Goal: Manage account settings

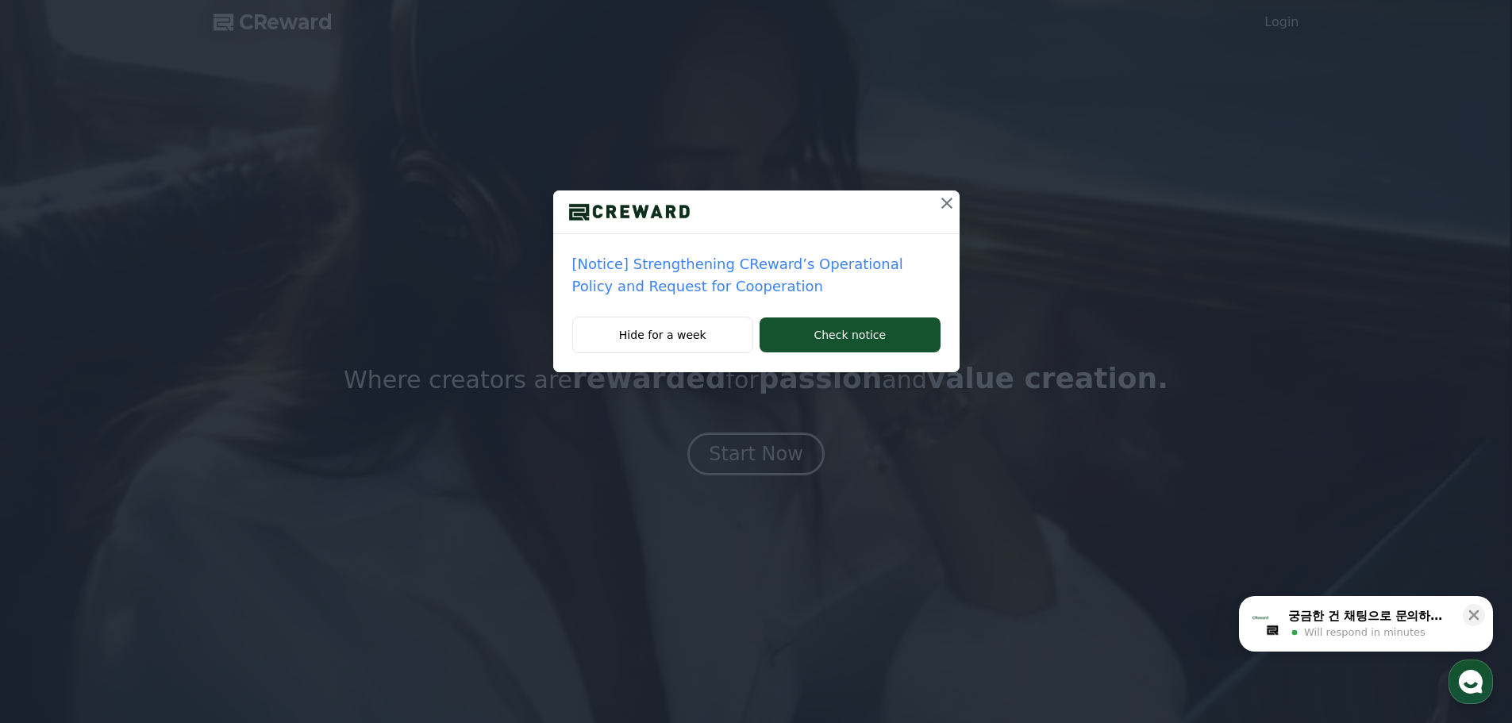
click at [946, 206] on icon at bounding box center [946, 203] width 19 height 19
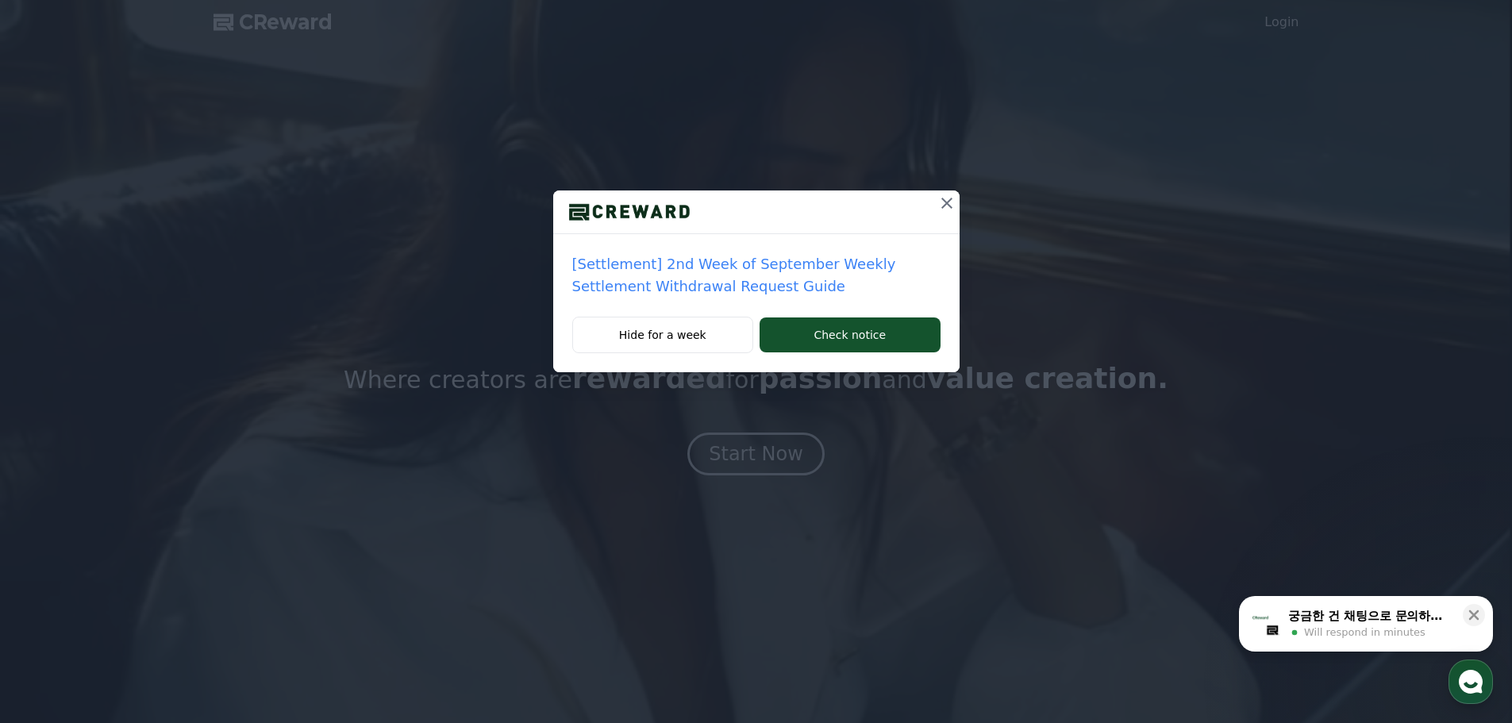
click at [945, 198] on icon at bounding box center [946, 203] width 19 height 19
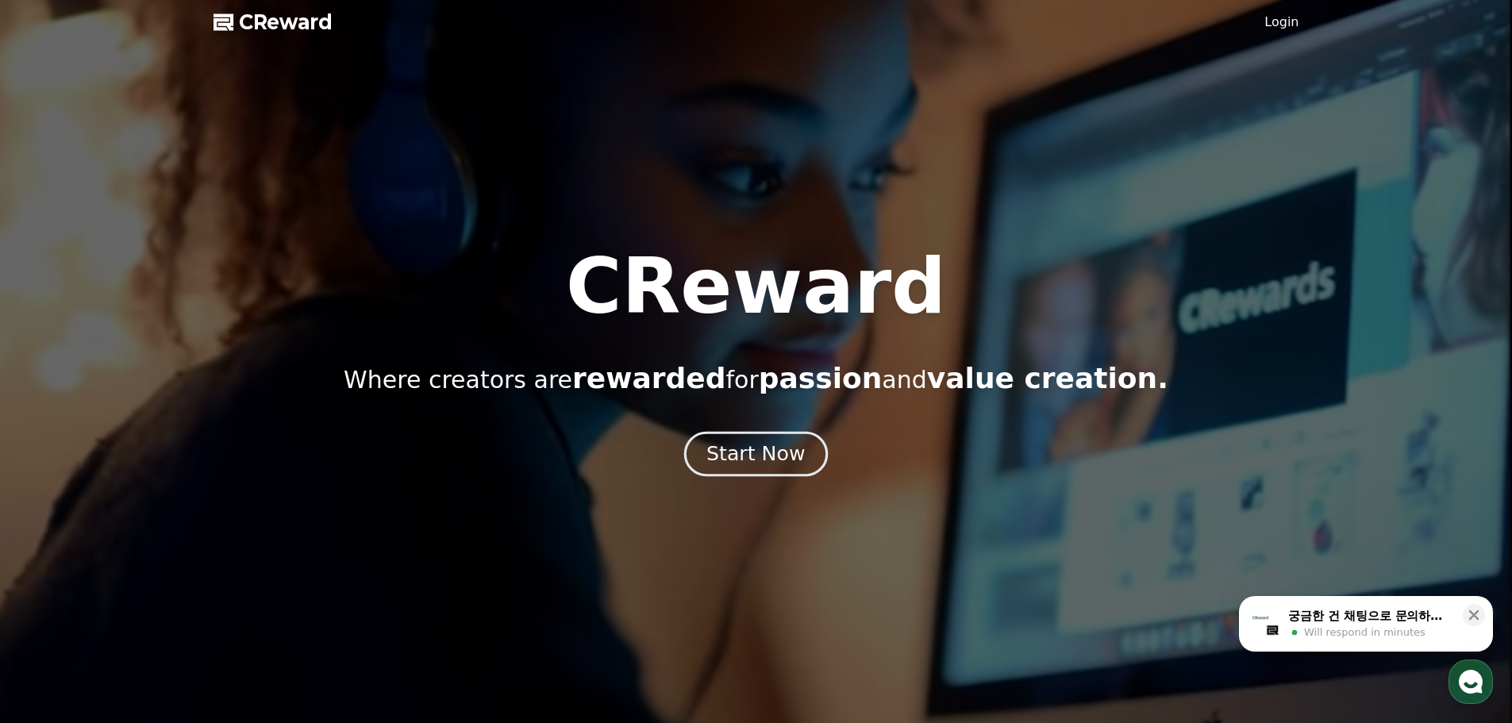
click at [764, 440] on button "Start Now" at bounding box center [756, 453] width 144 height 45
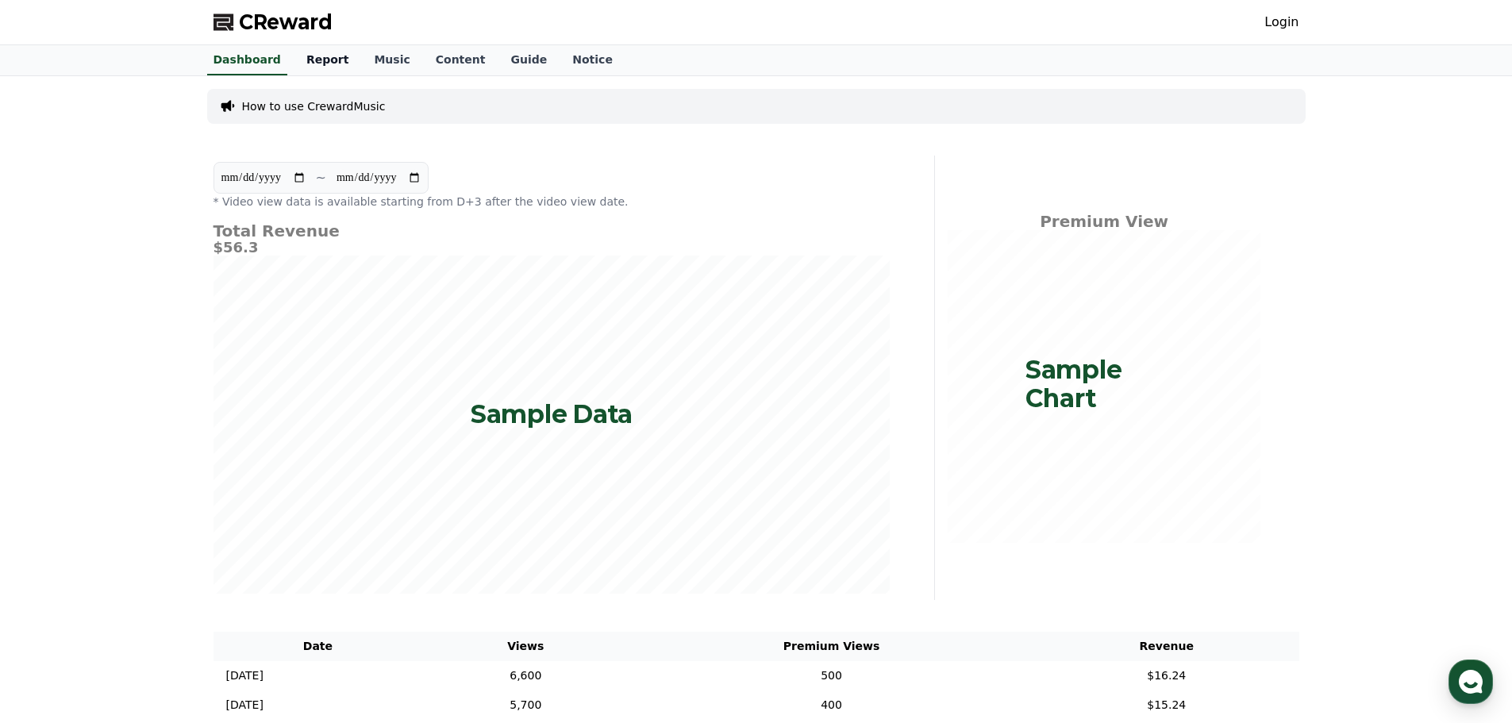
click at [324, 56] on link "Report" at bounding box center [328, 60] width 68 height 30
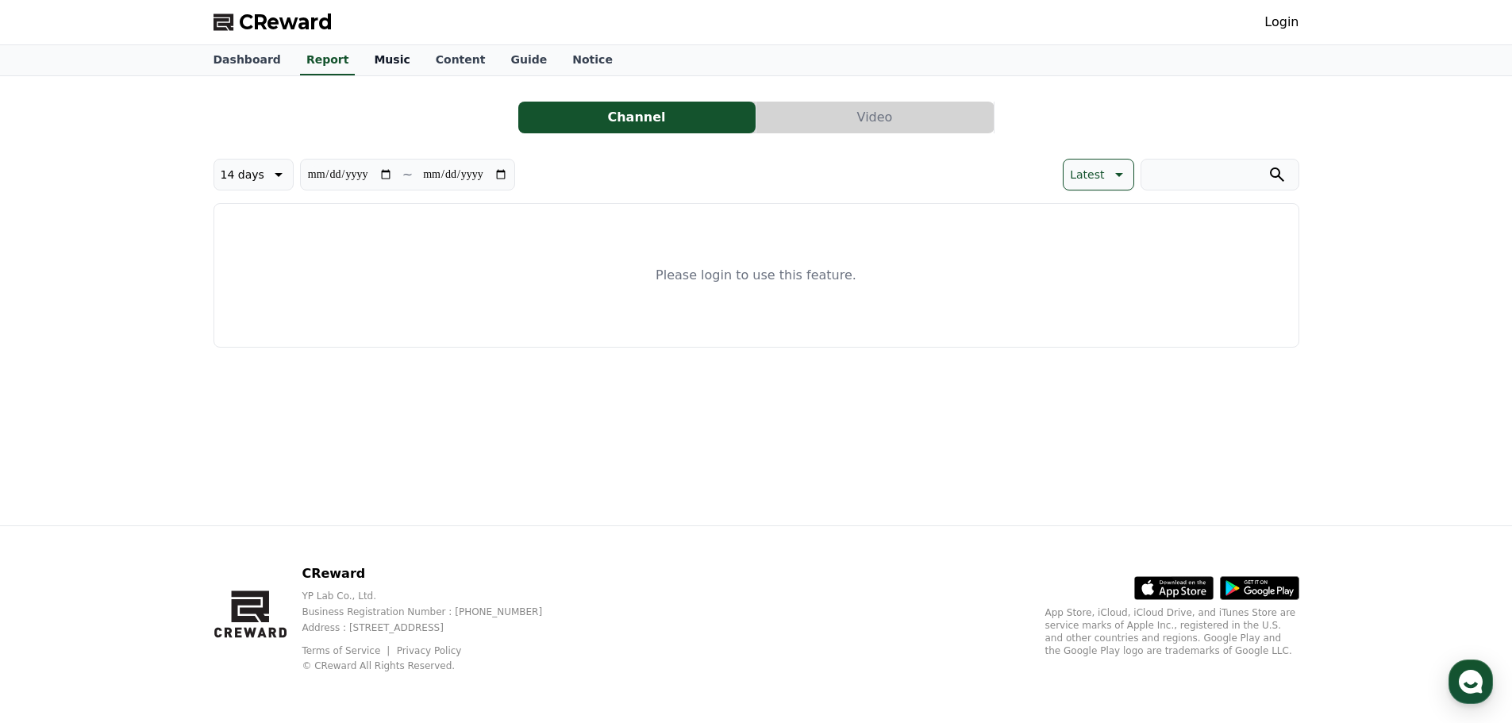
click at [370, 55] on link "Music" at bounding box center [391, 60] width 61 height 30
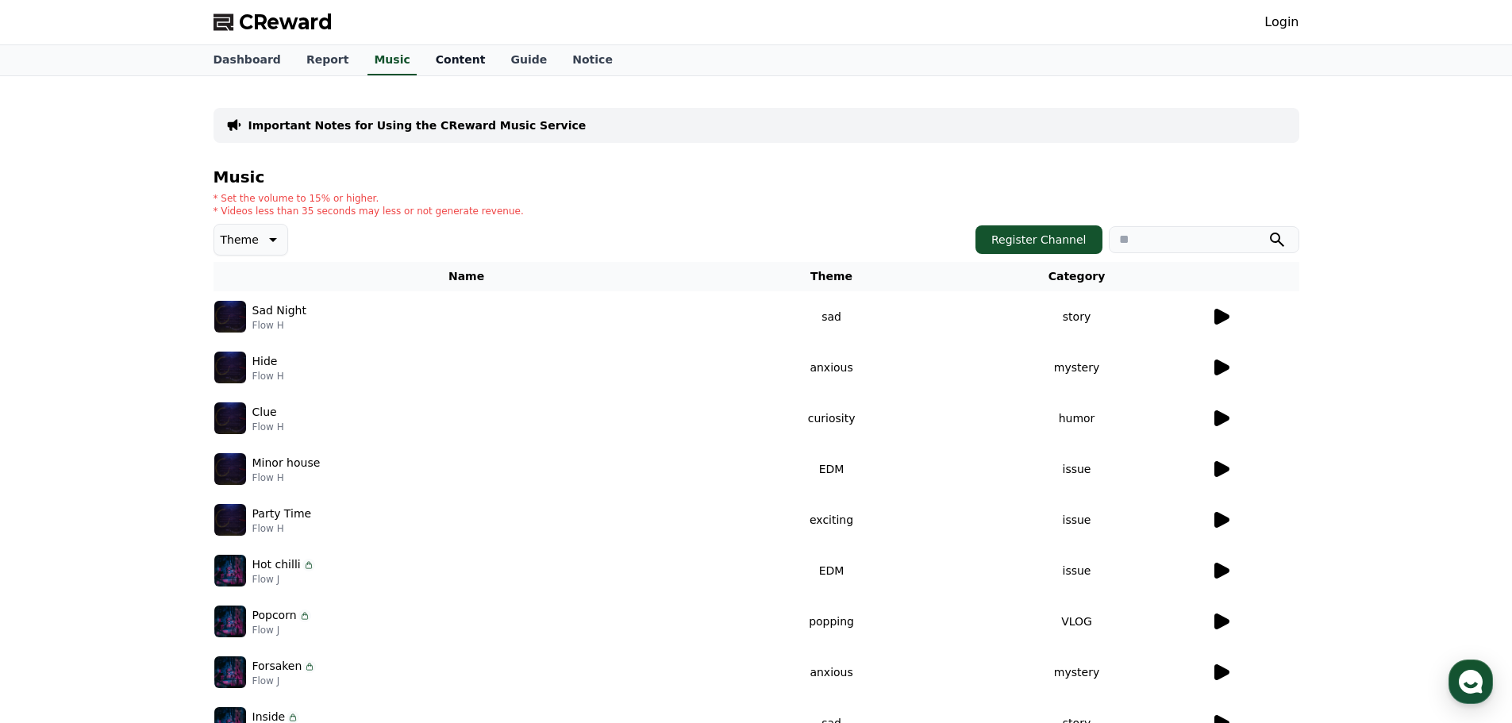
click at [443, 67] on link "Content" at bounding box center [460, 60] width 75 height 30
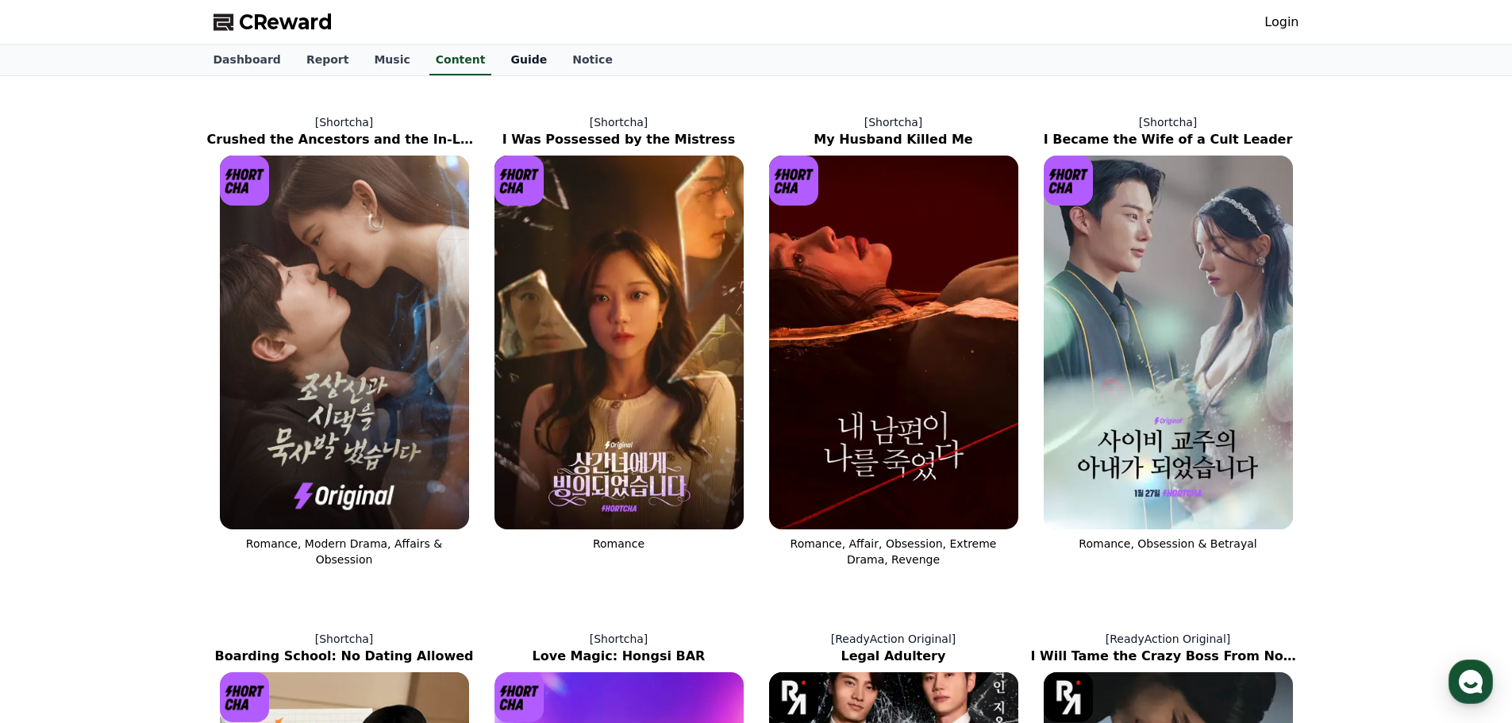
click at [498, 67] on link "Guide" at bounding box center [529, 60] width 62 height 30
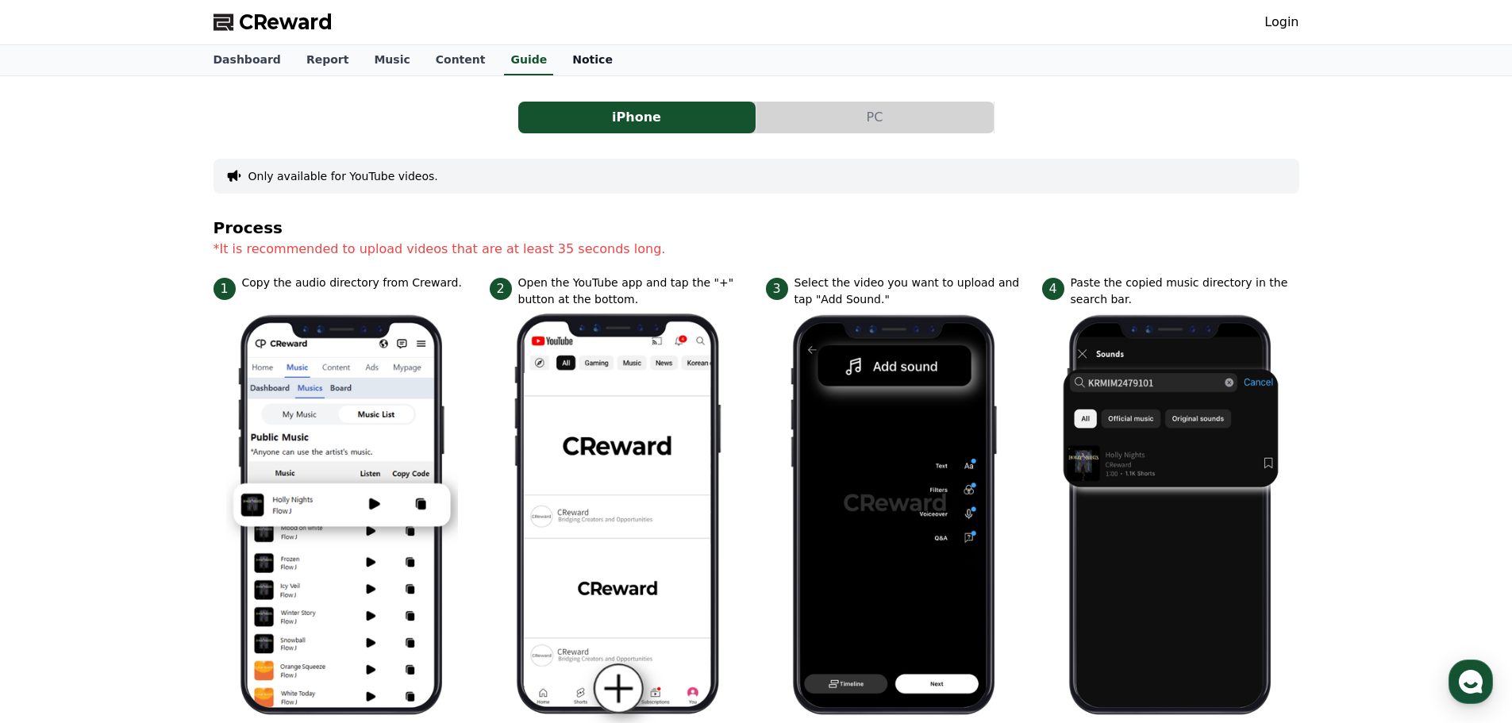
click at [560, 68] on link "Notice" at bounding box center [593, 60] width 66 height 30
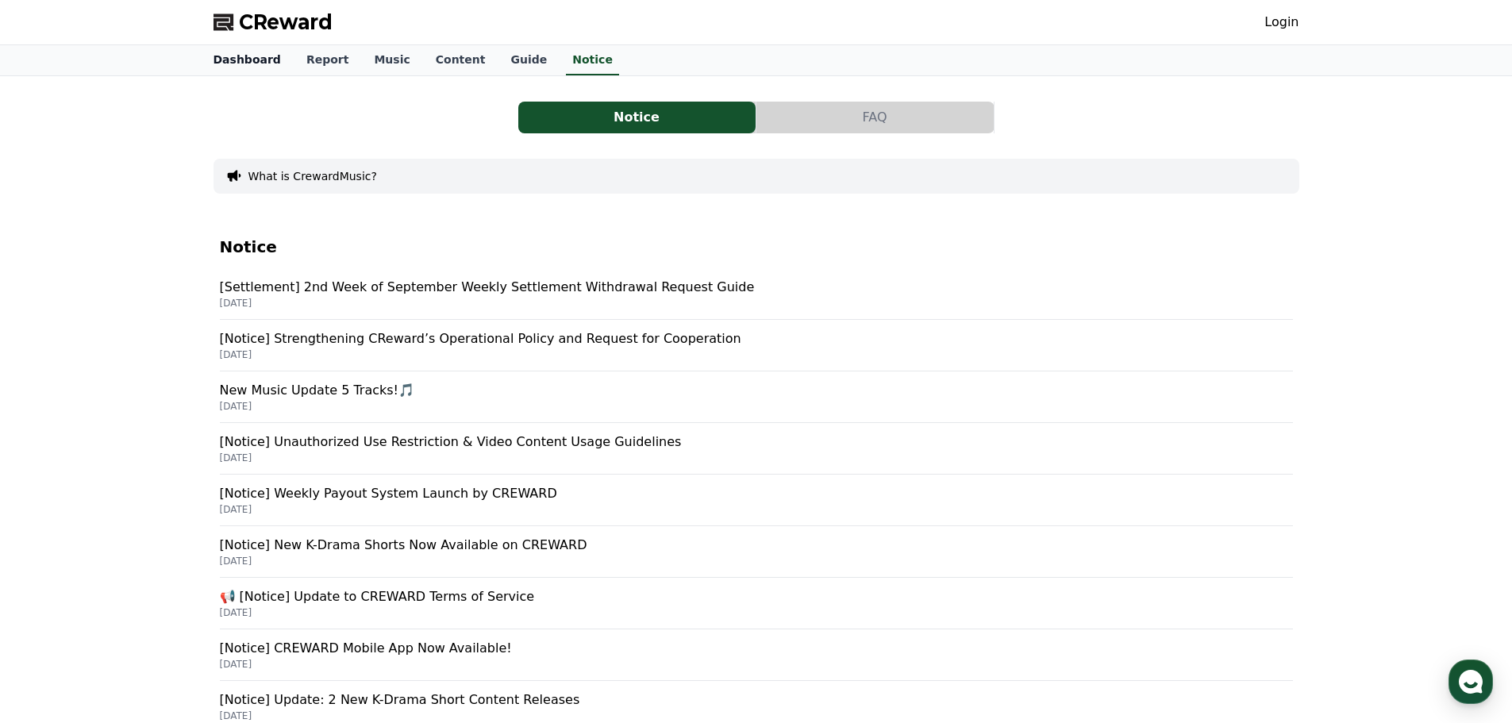
click at [232, 52] on link "Dashboard" at bounding box center [247, 60] width 93 height 30
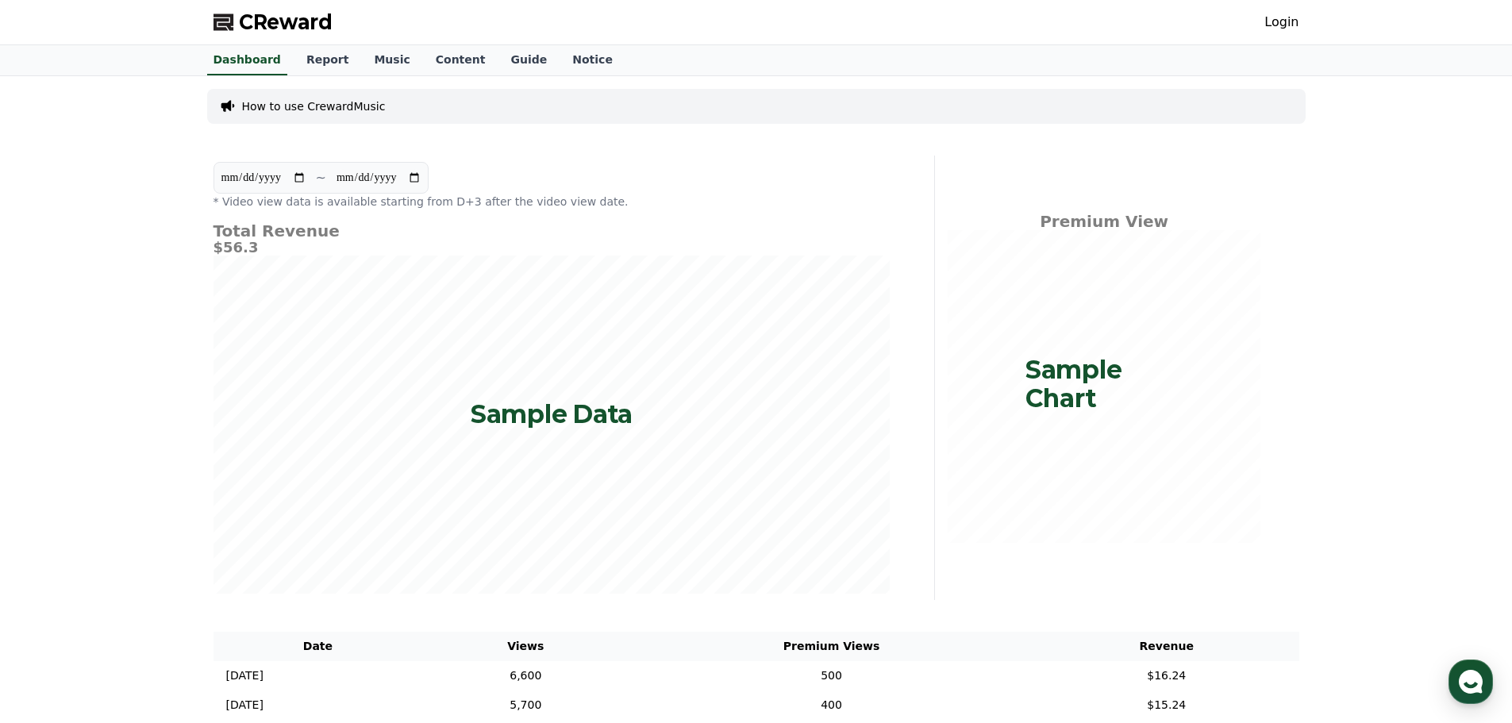
click at [1279, 22] on link "Login" at bounding box center [1281, 22] width 34 height 19
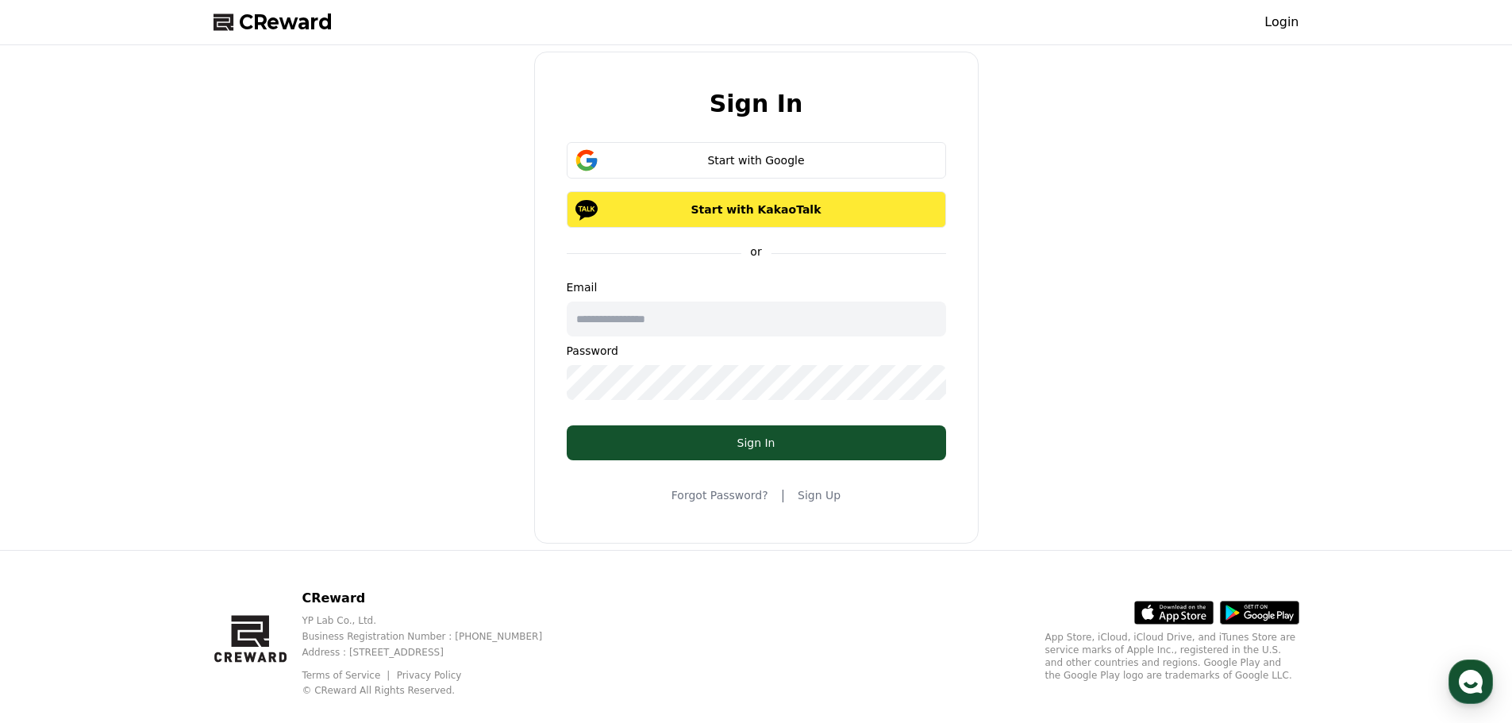
click at [743, 205] on p "Start with KakaoTalk" at bounding box center [756, 210] width 333 height 16
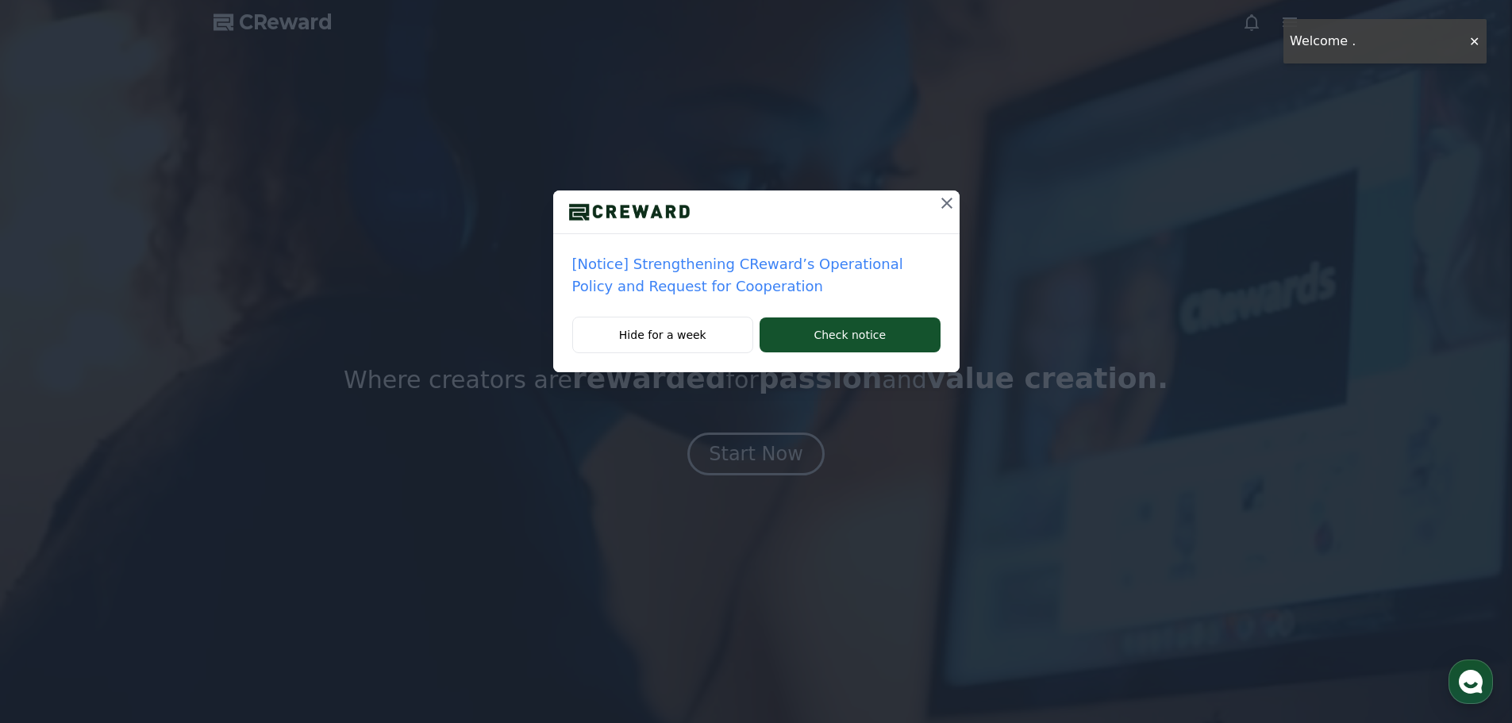
click at [947, 196] on icon at bounding box center [946, 203] width 19 height 19
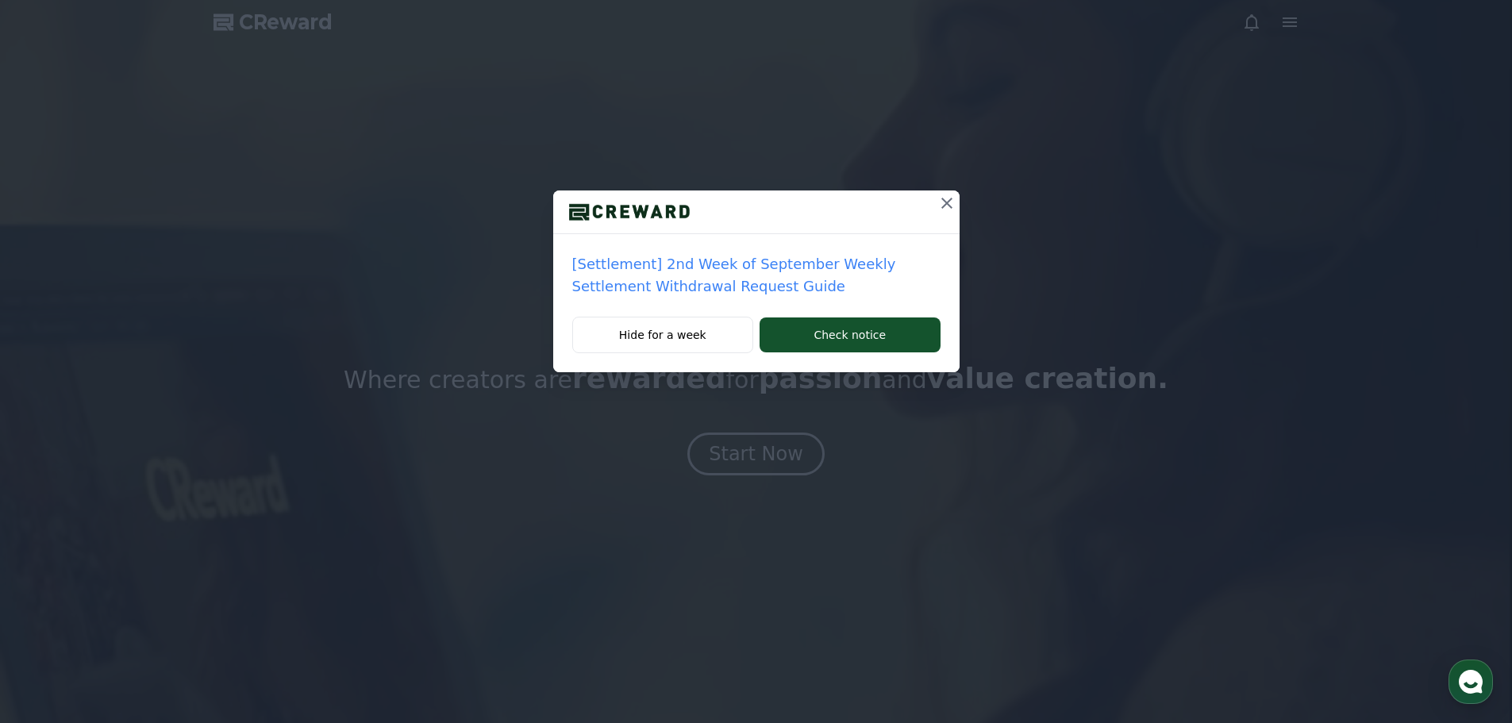
drag, startPoint x: 945, startPoint y: 207, endPoint x: 943, endPoint y: 246, distance: 39.0
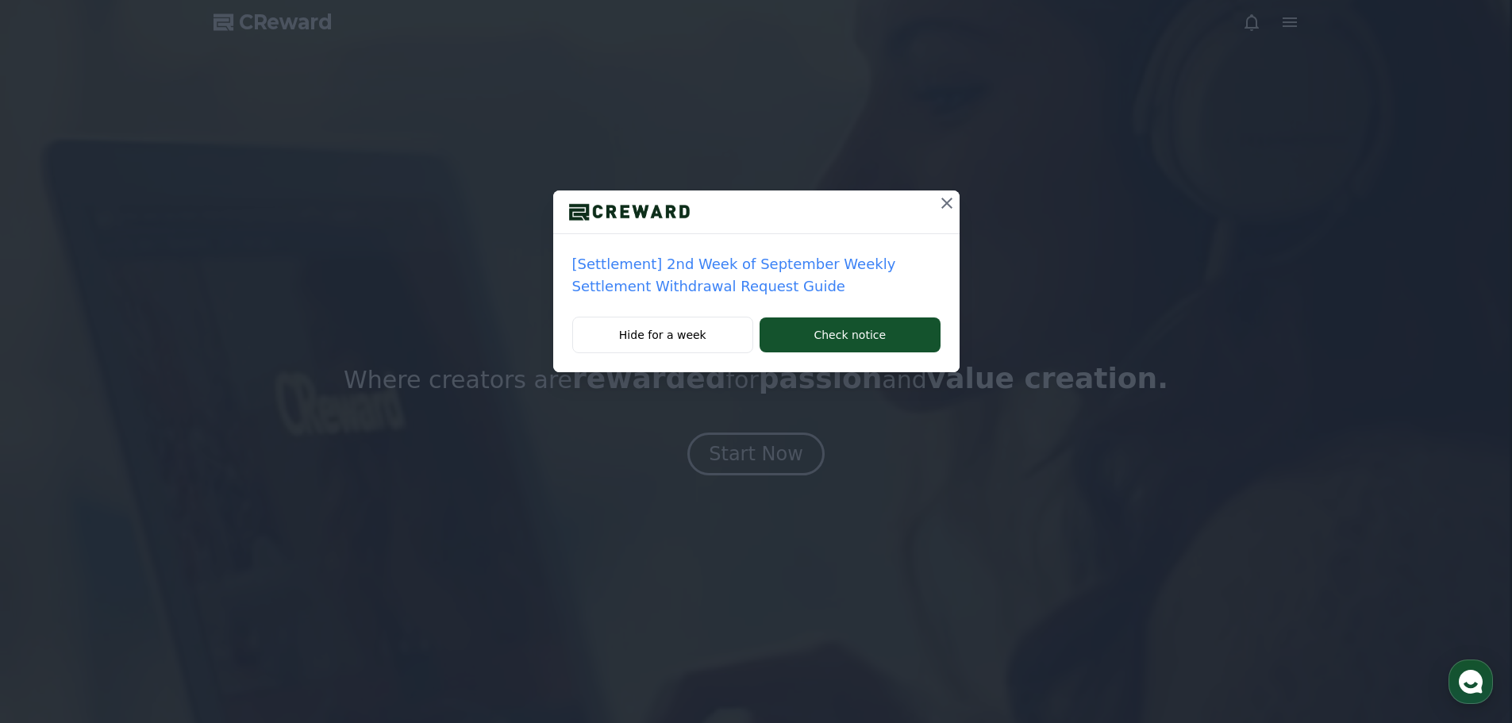
click at [946, 207] on icon at bounding box center [946, 203] width 19 height 19
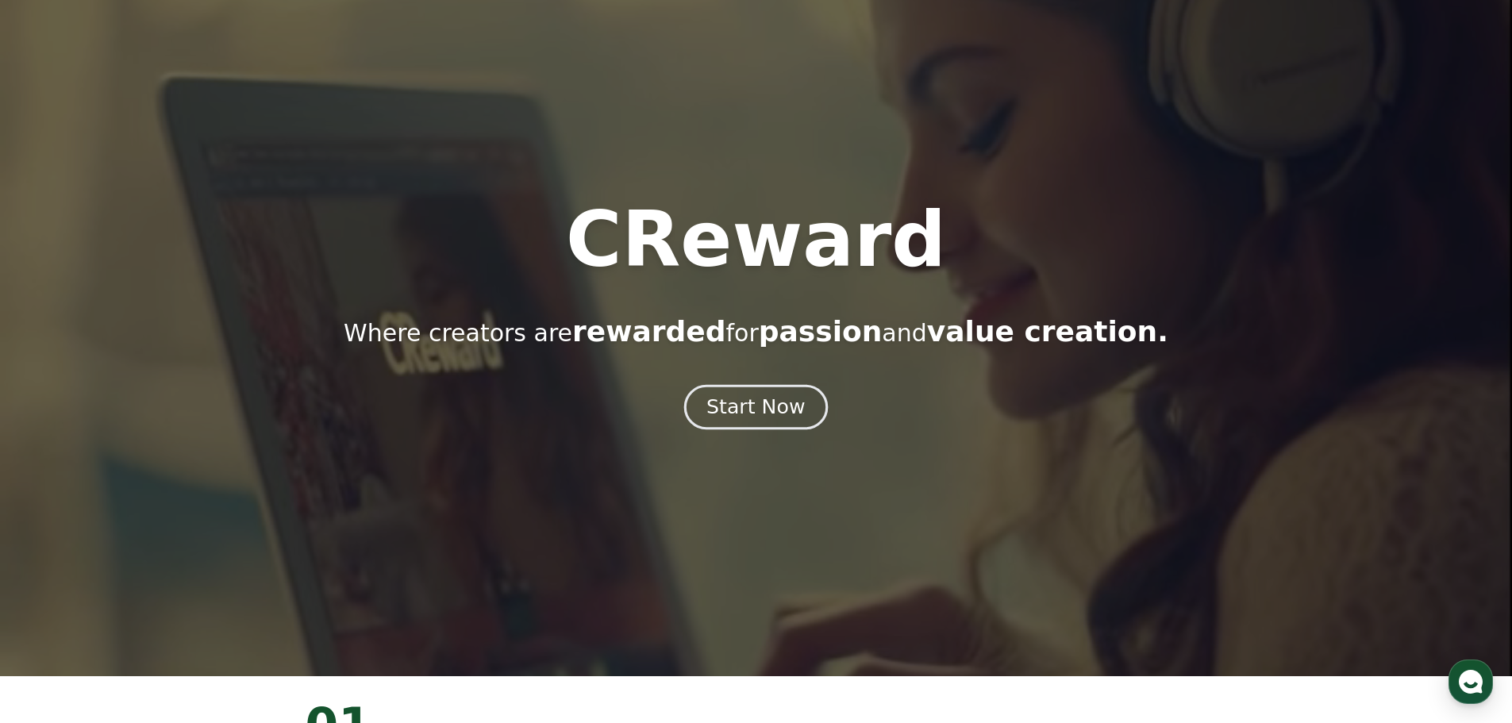
scroll to position [79, 0]
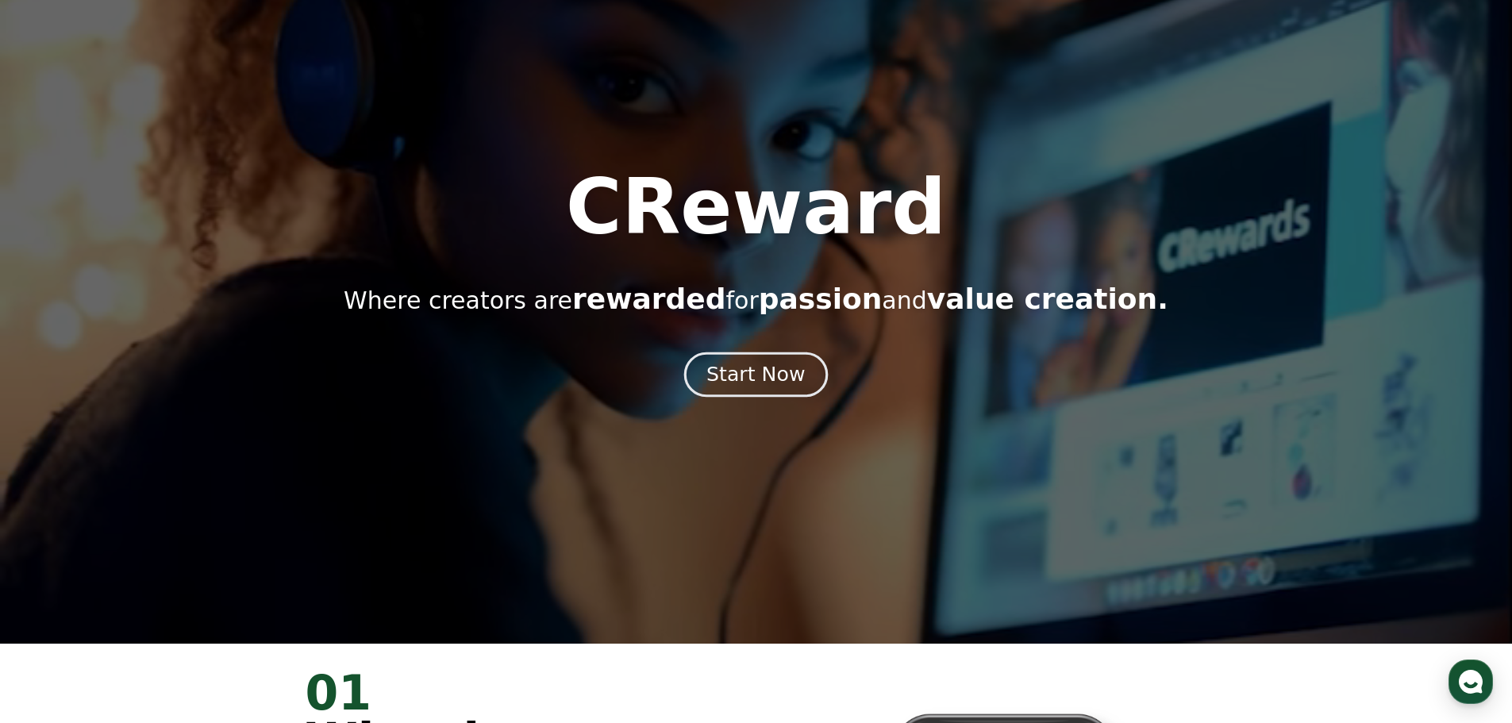
click at [744, 362] on div "Start Now" at bounding box center [755, 374] width 98 height 27
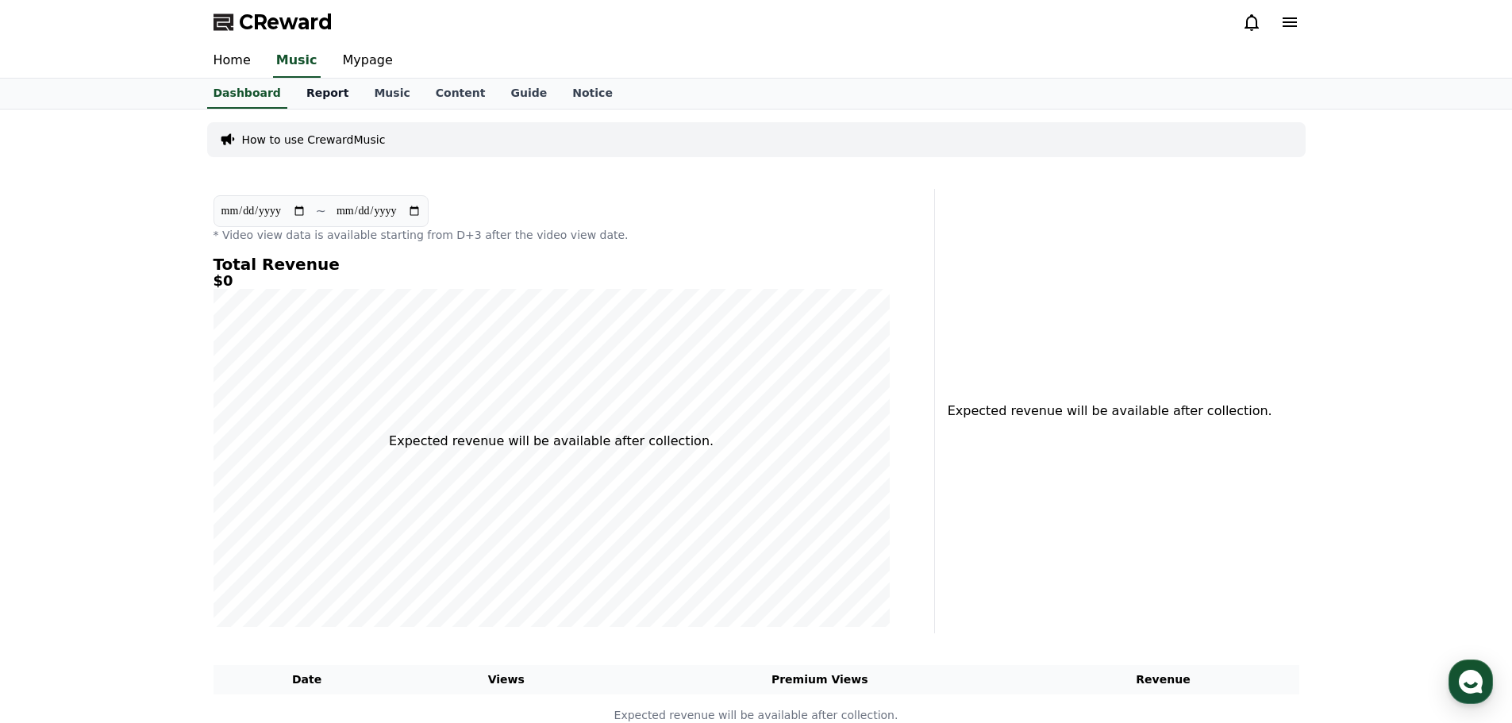
click at [300, 94] on link "Report" at bounding box center [328, 94] width 68 height 30
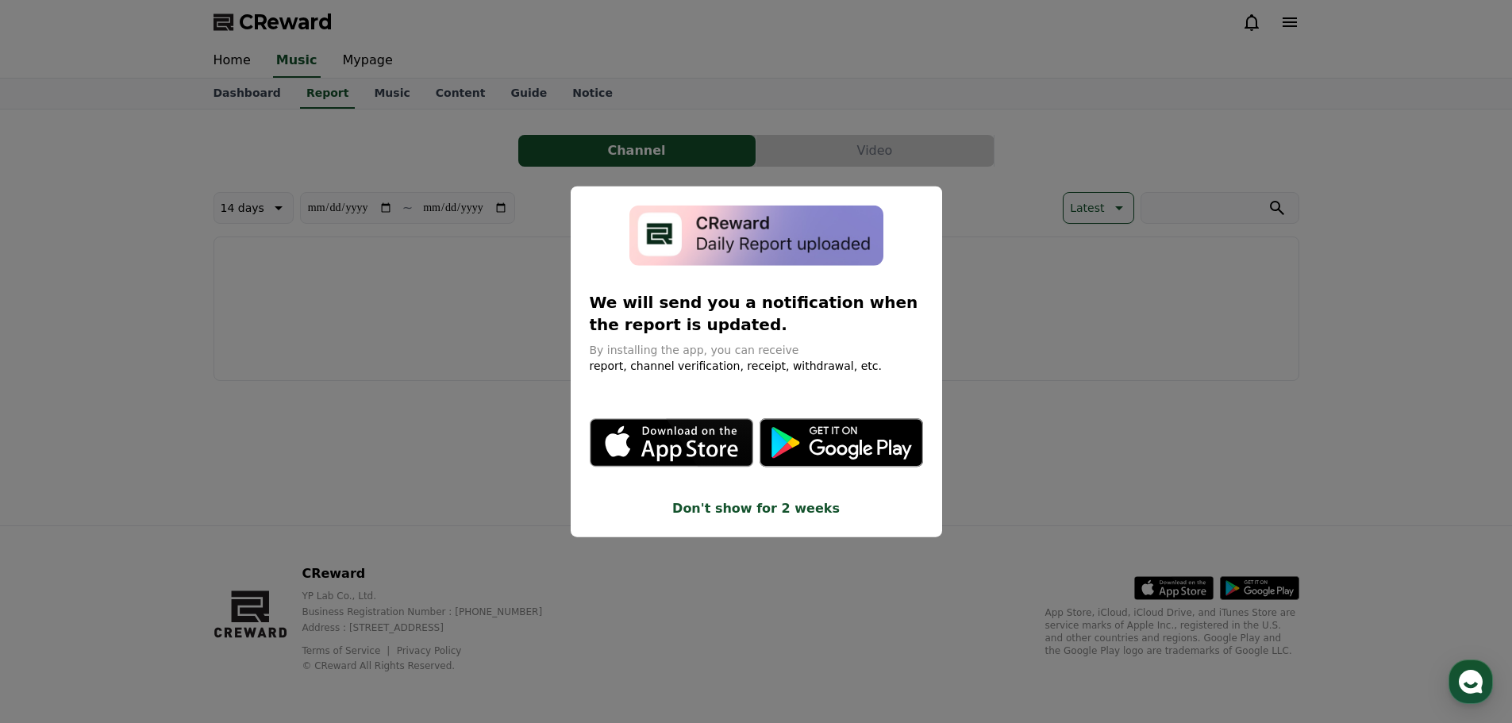
click at [710, 96] on button "close modal" at bounding box center [756, 361] width 1512 height 723
click at [361, 92] on link "Music" at bounding box center [391, 94] width 61 height 30
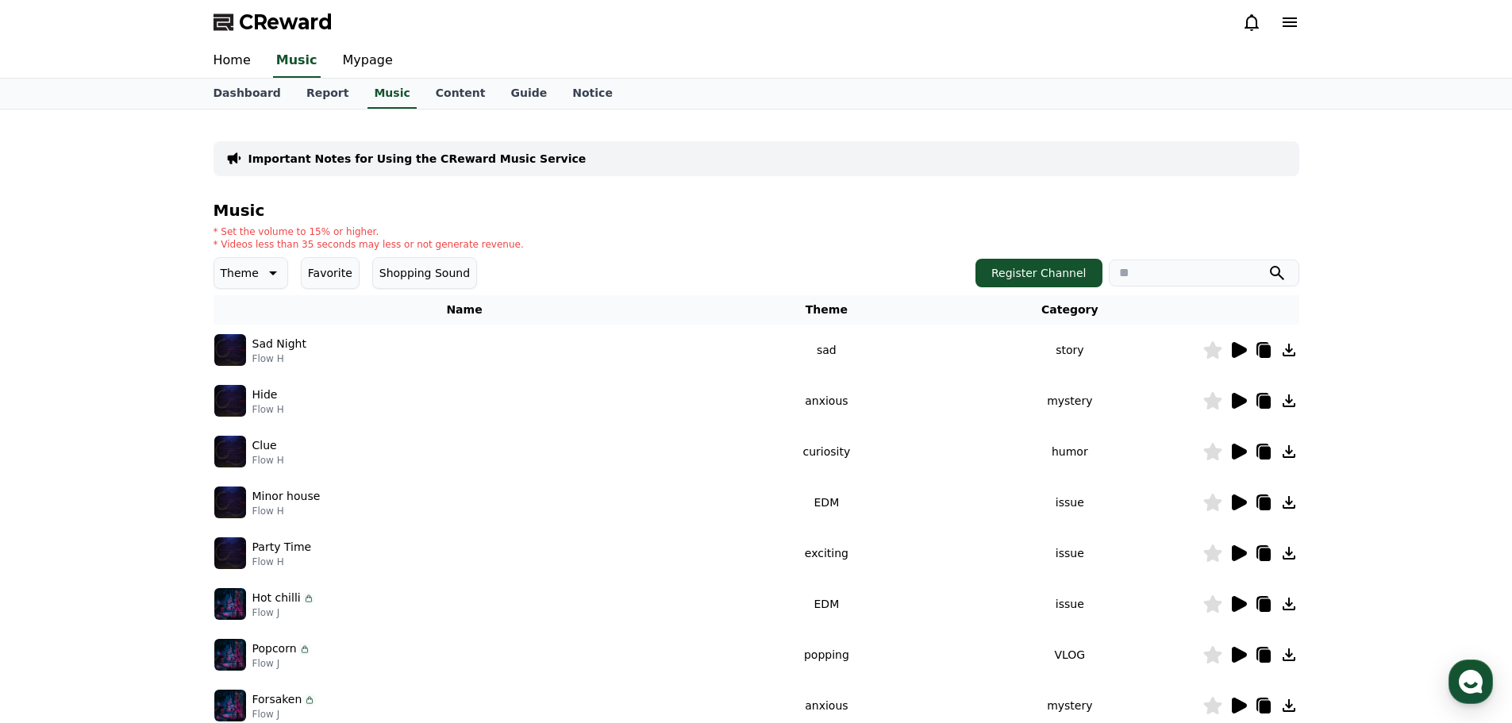
click at [1238, 351] on icon at bounding box center [1239, 350] width 15 height 16
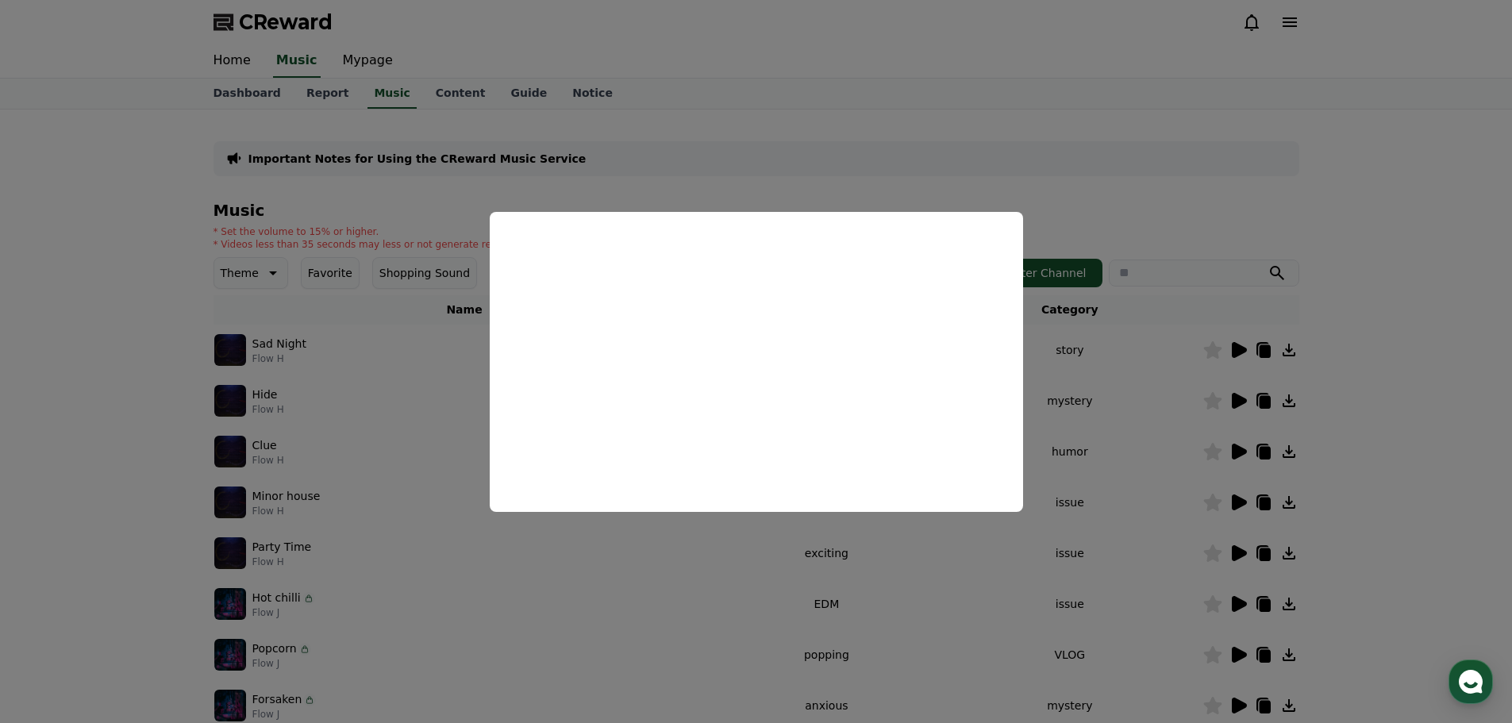
click at [880, 145] on button "close modal" at bounding box center [756, 361] width 1512 height 723
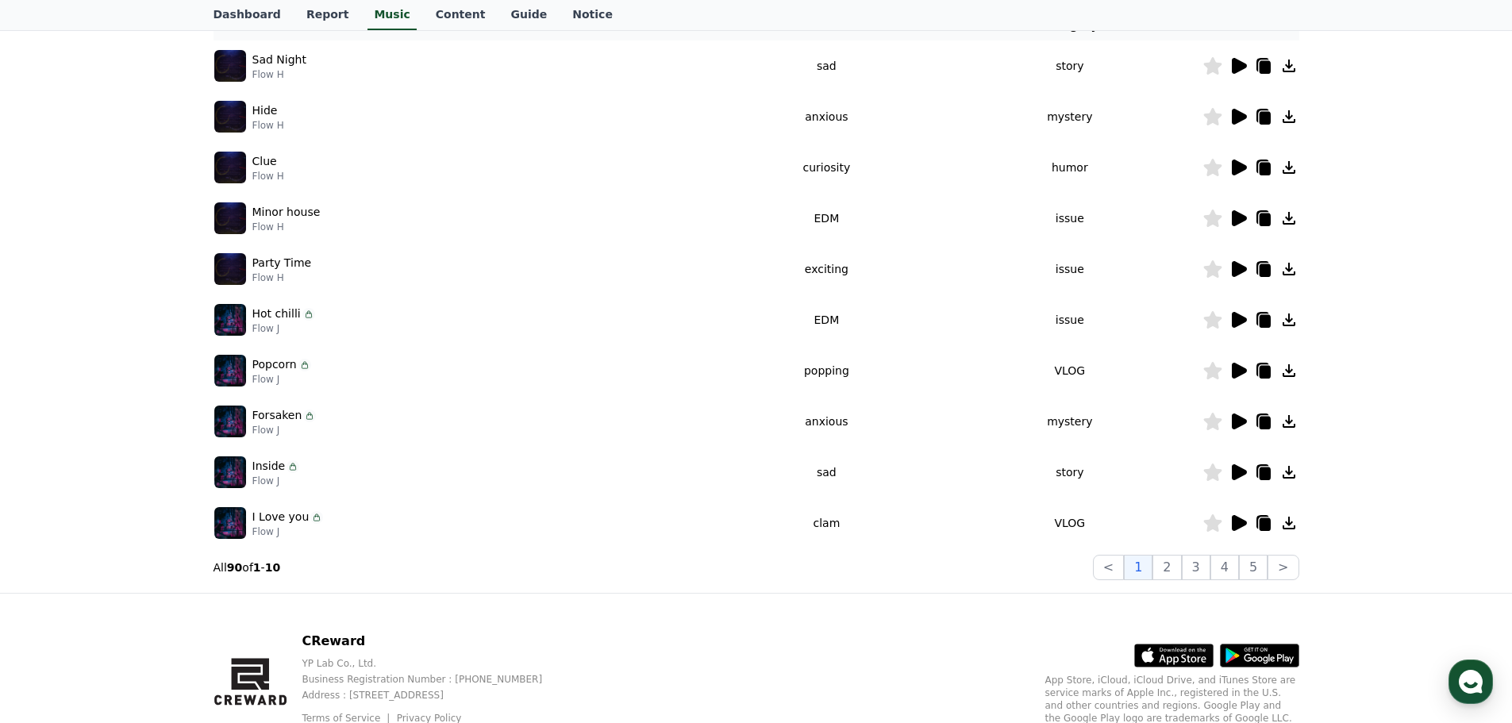
scroll to position [352, 0]
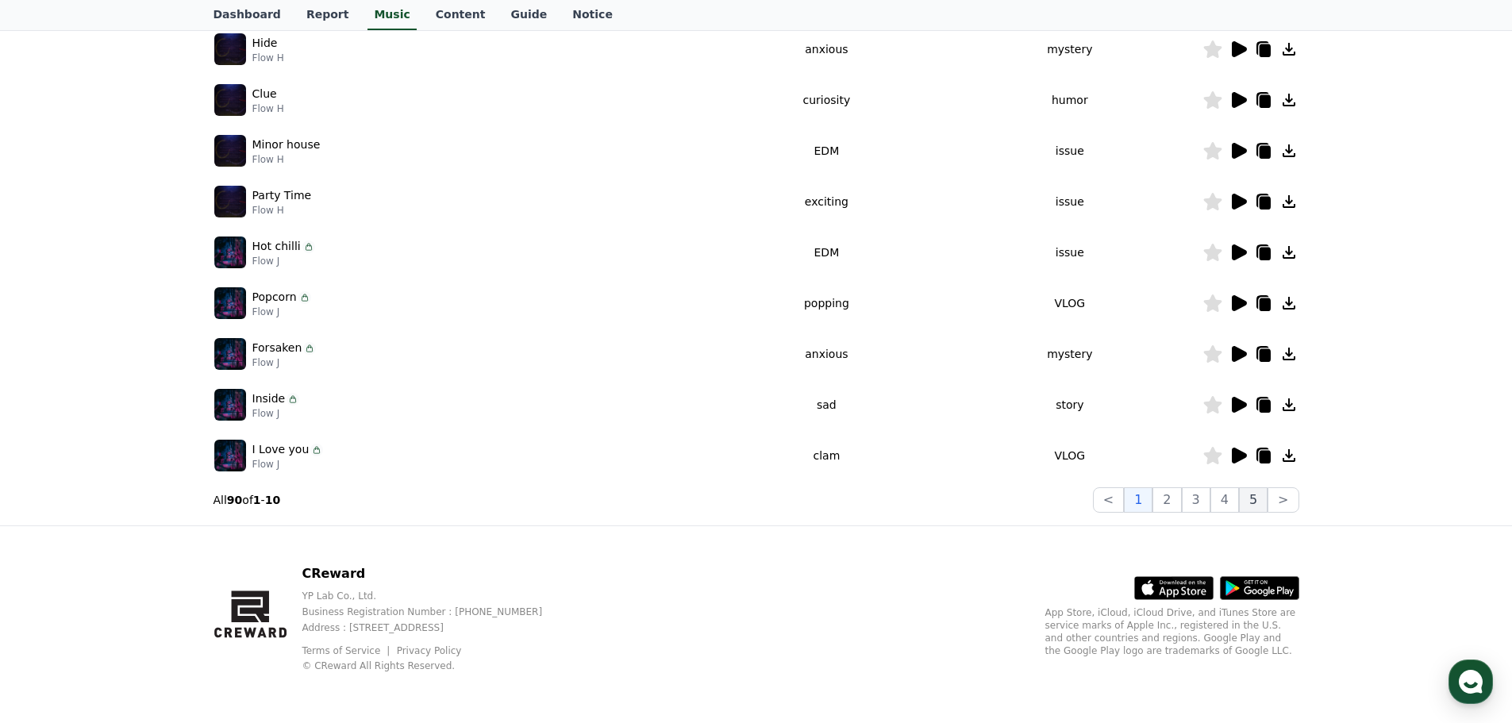
click at [1262, 502] on button "5" at bounding box center [1253, 499] width 29 height 25
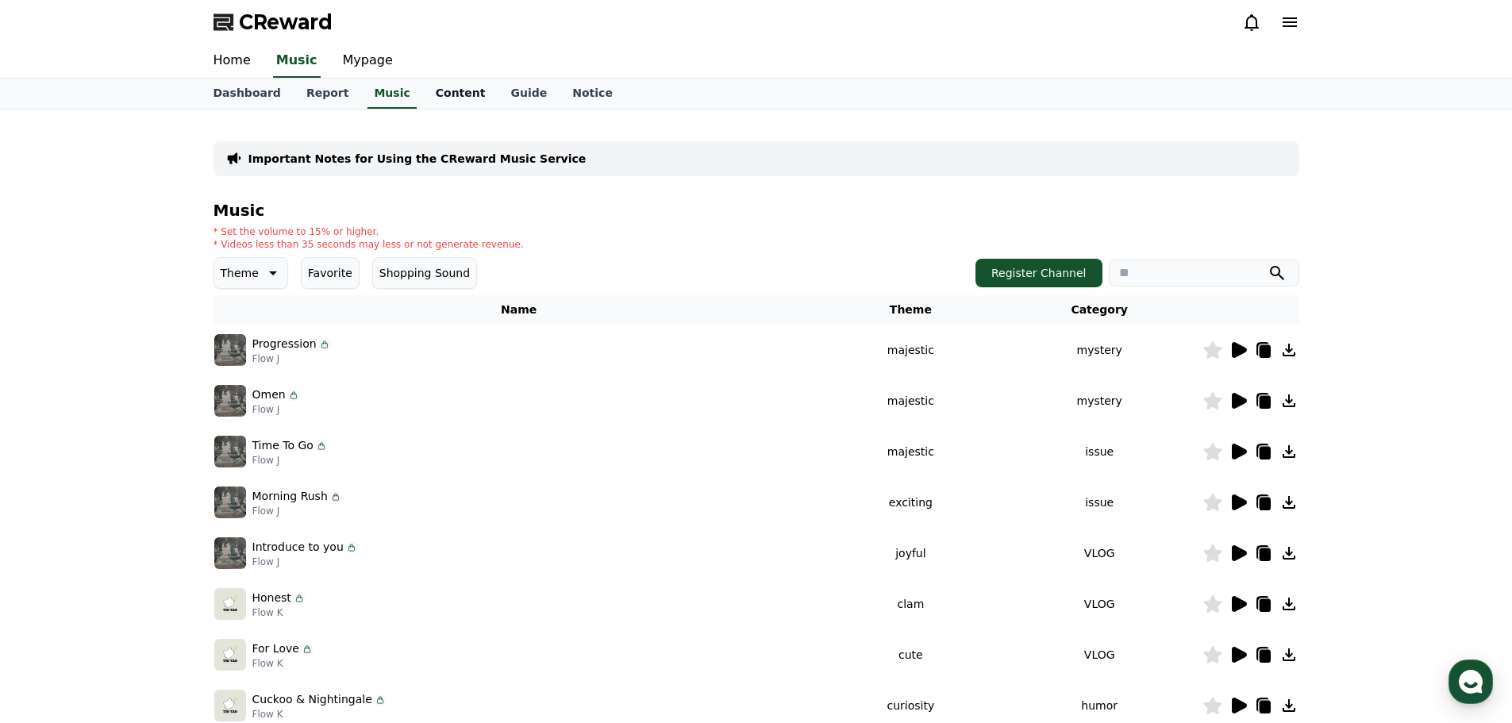
click at [454, 91] on link "Content" at bounding box center [460, 94] width 75 height 30
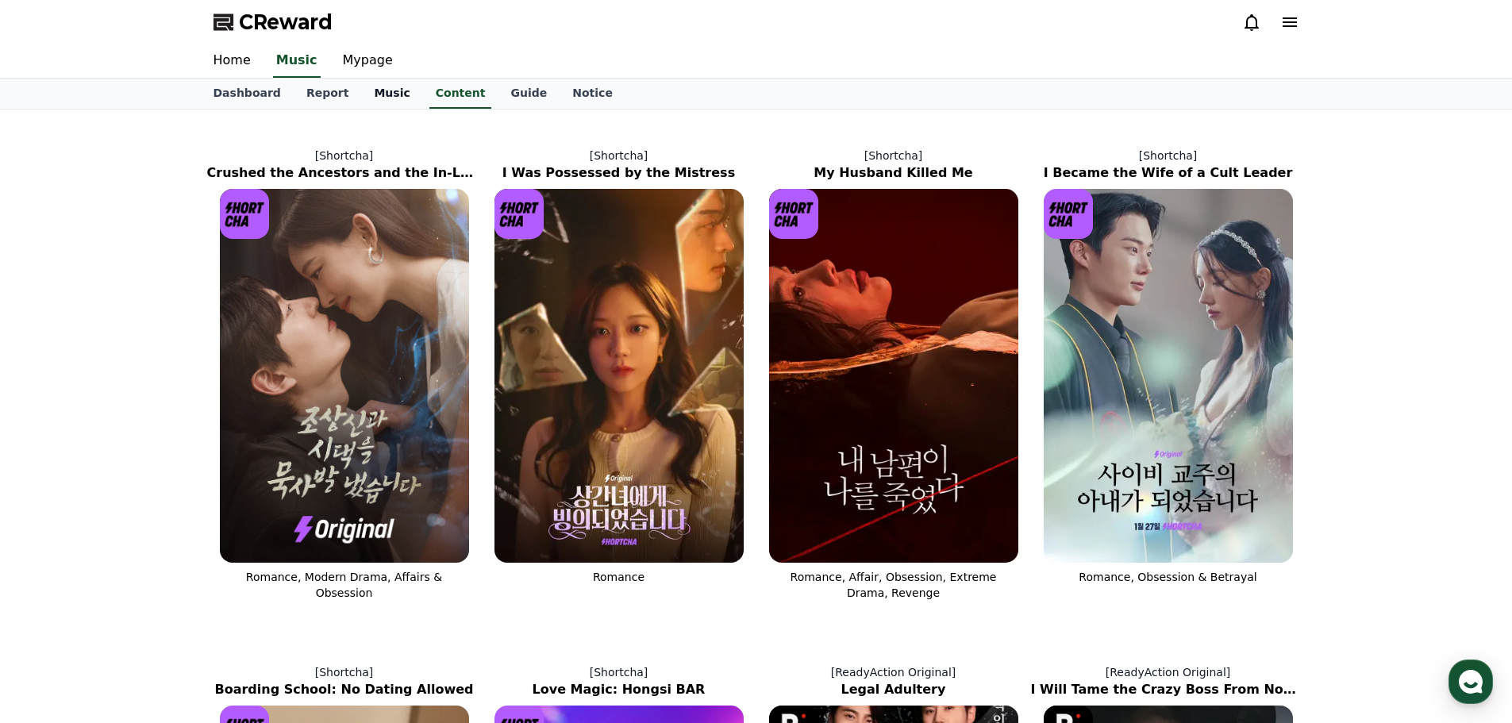
click at [391, 96] on link "Music" at bounding box center [391, 94] width 61 height 30
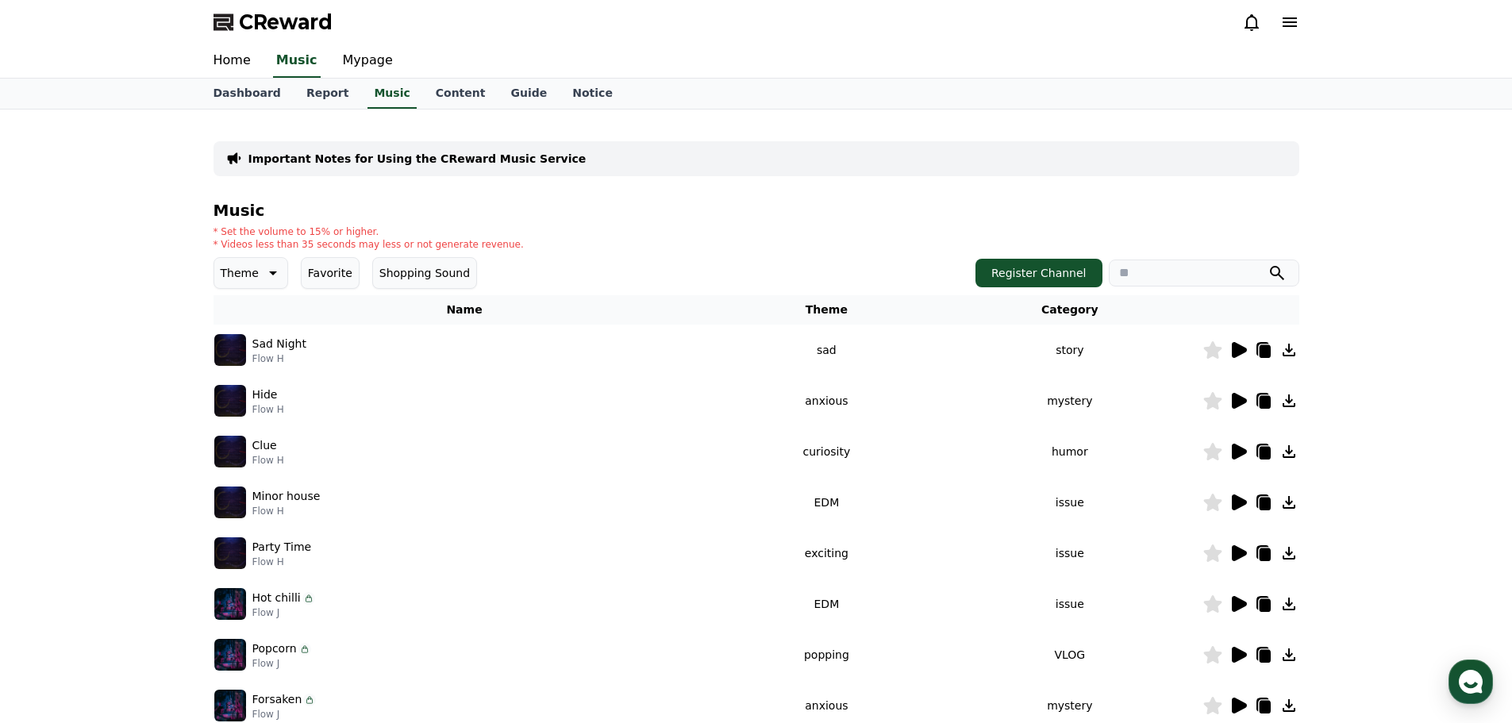
click at [240, 23] on span "CReward" at bounding box center [286, 22] width 94 height 25
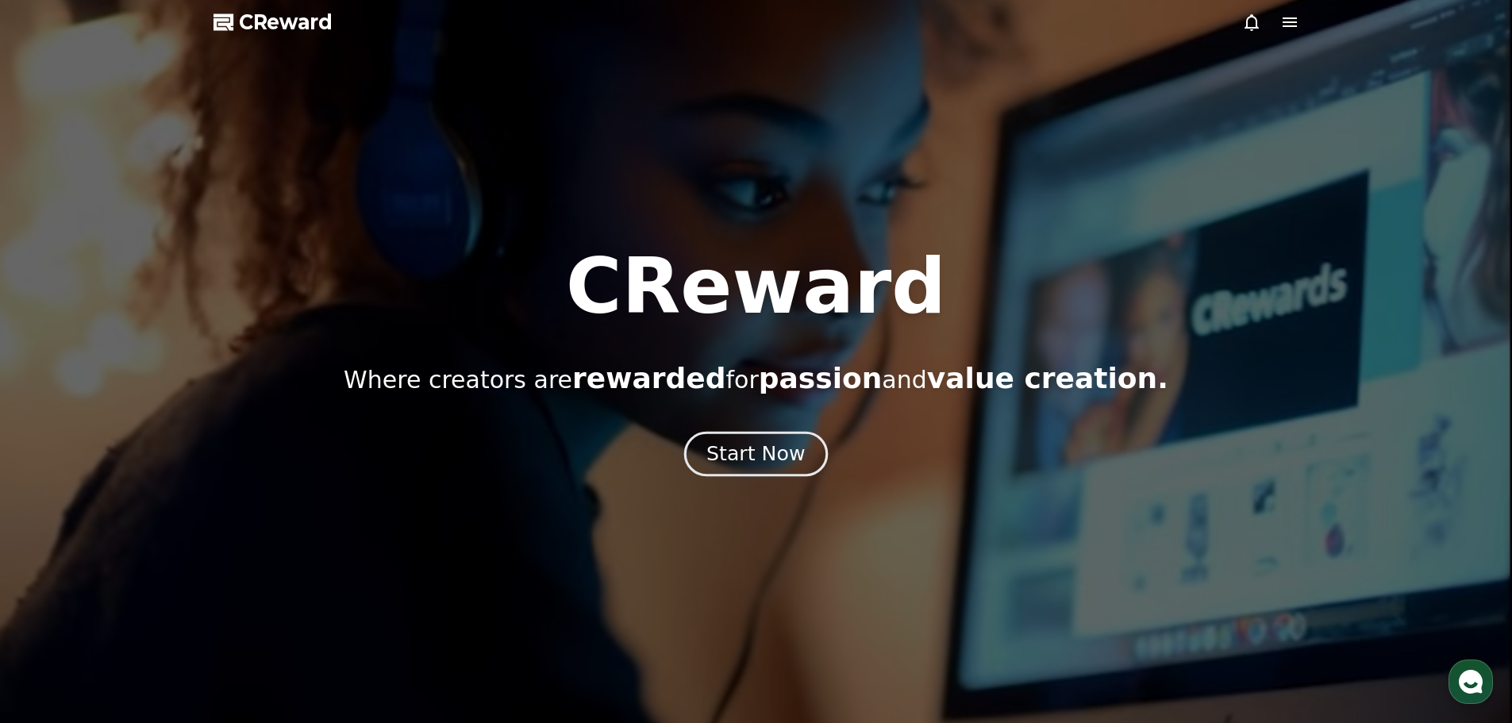
click at [785, 460] on div "Start Now" at bounding box center [755, 453] width 98 height 27
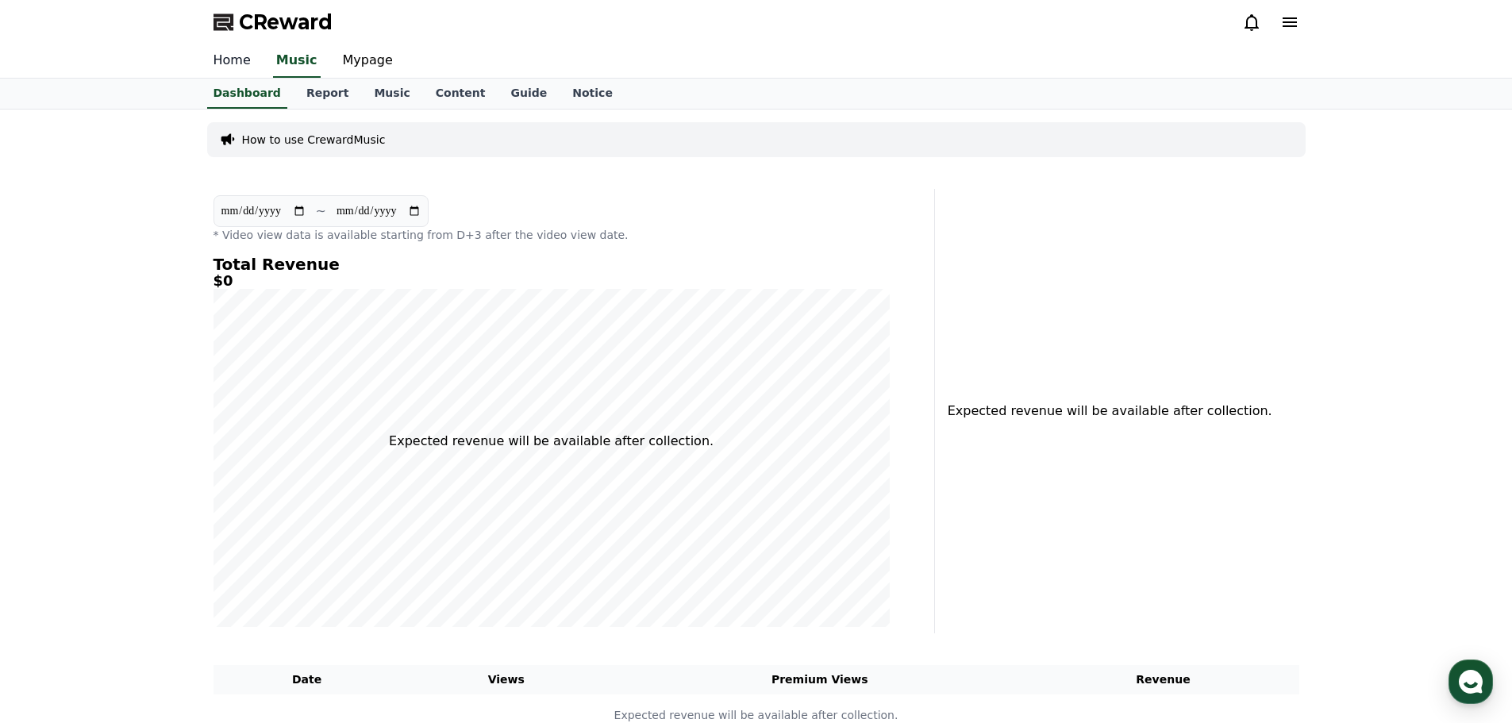
click at [232, 57] on link "Home" at bounding box center [232, 60] width 63 height 33
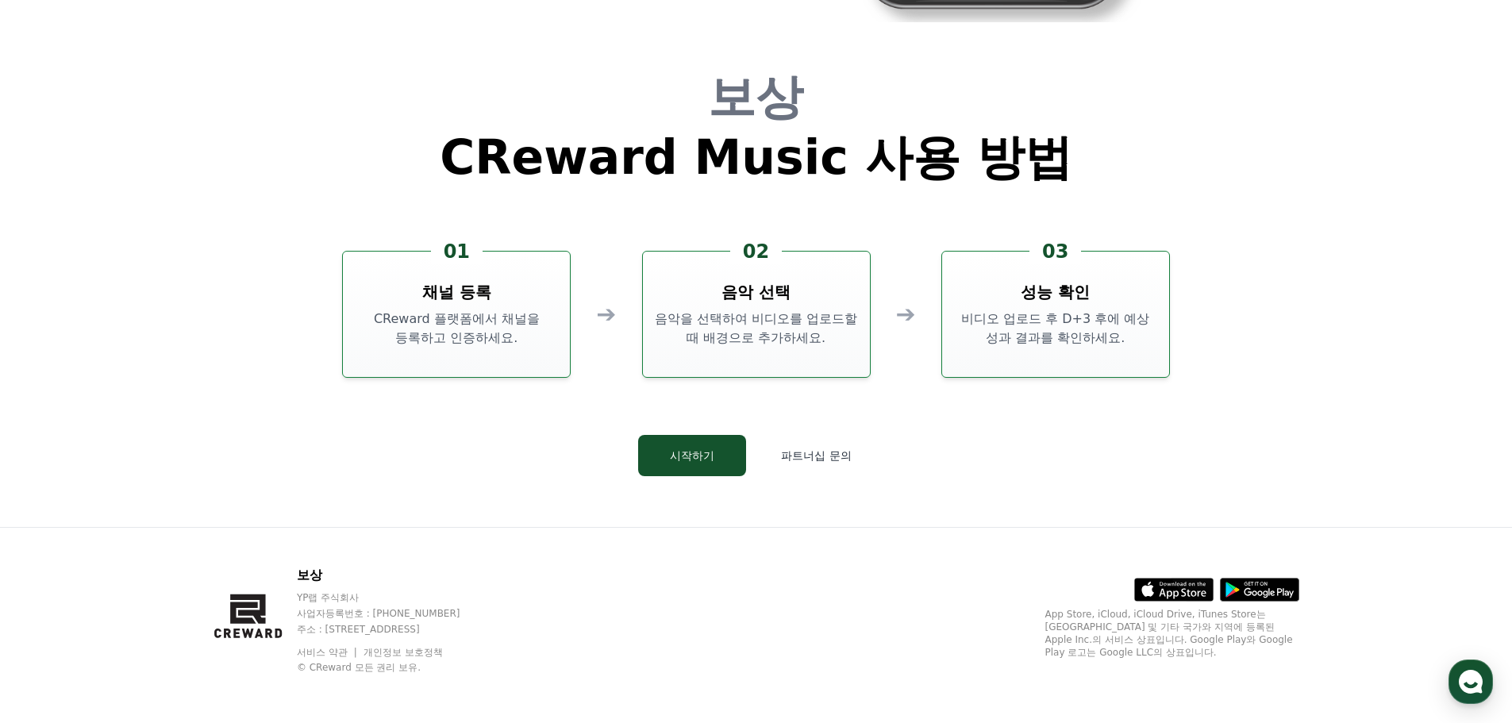
scroll to position [4300, 0]
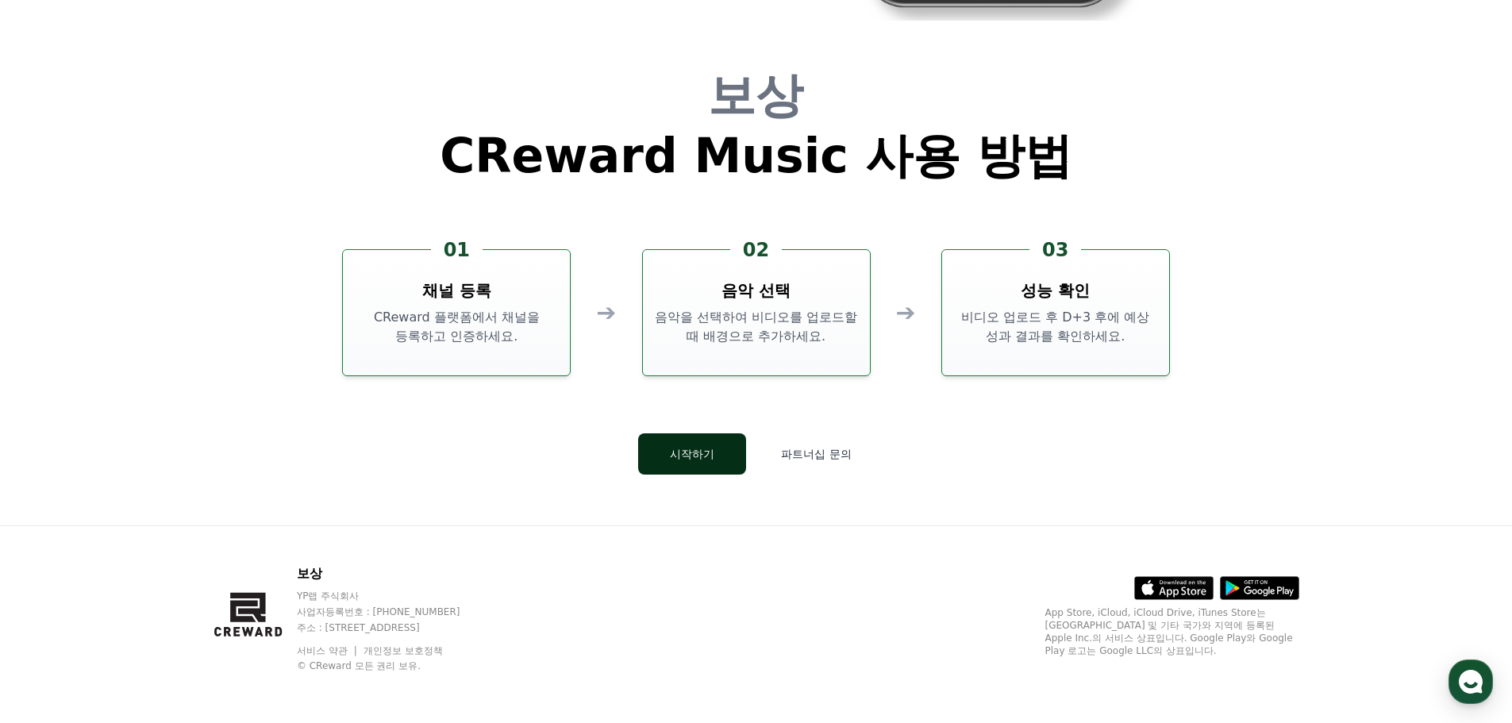
click at [698, 448] on font "시작하기" at bounding box center [692, 454] width 44 height 13
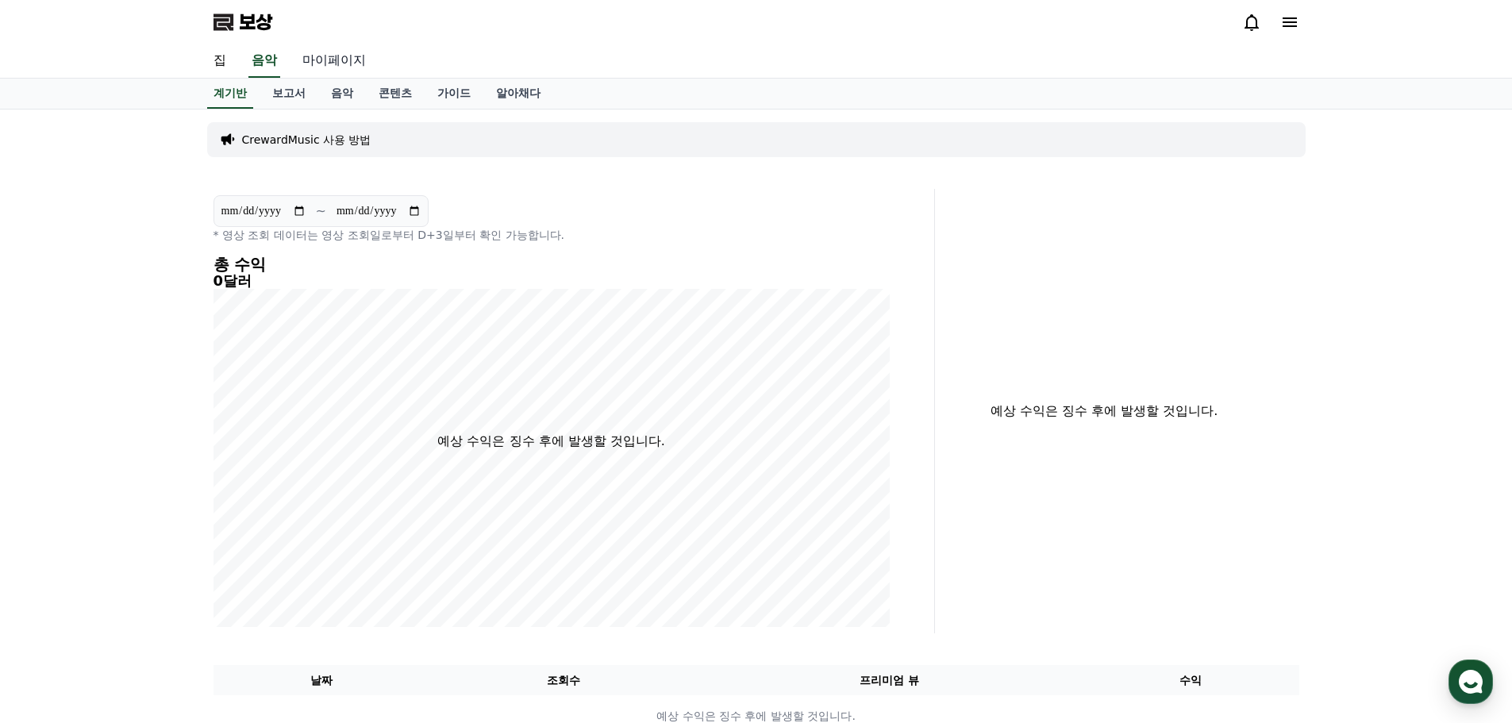
click at [327, 68] on link "마이페이지" at bounding box center [334, 60] width 89 height 33
select select "**********"
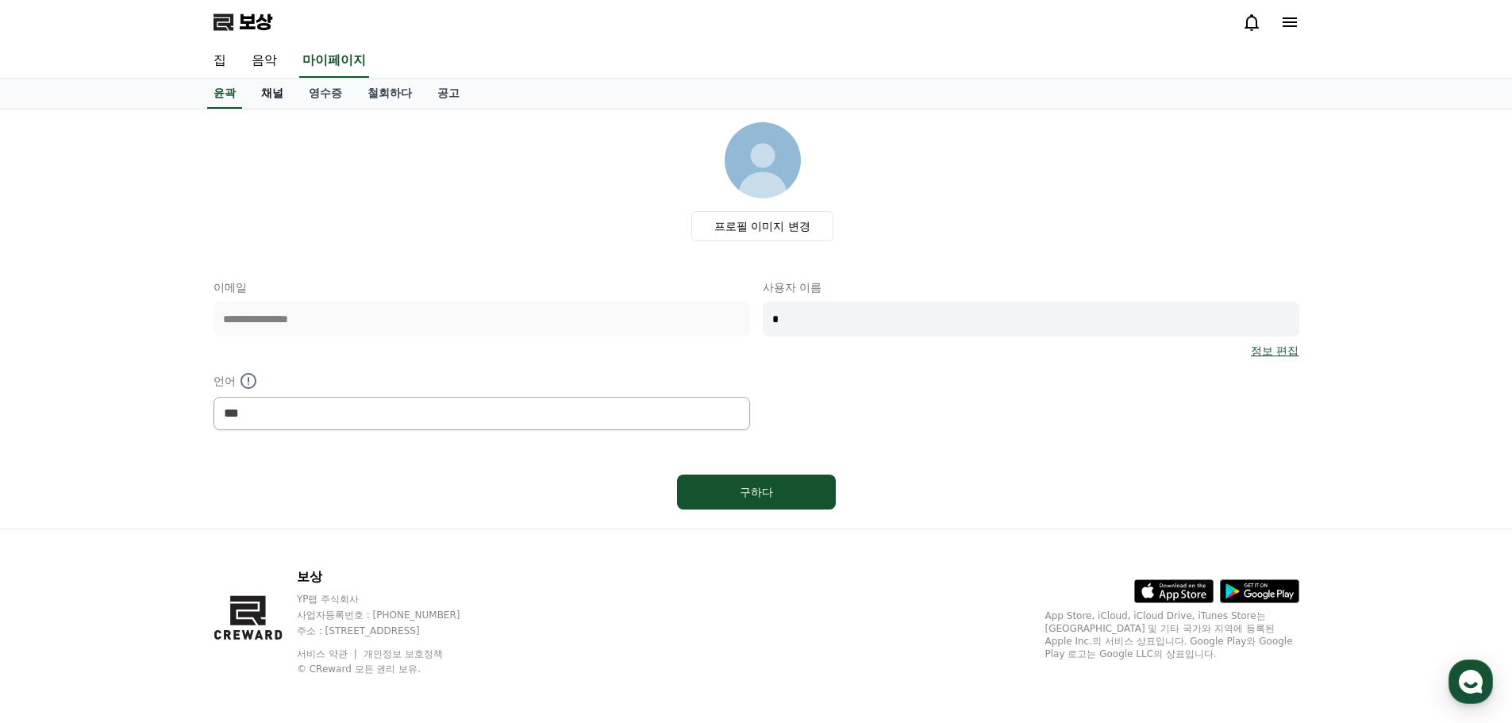
click at [277, 97] on font "채널" at bounding box center [272, 93] width 22 height 13
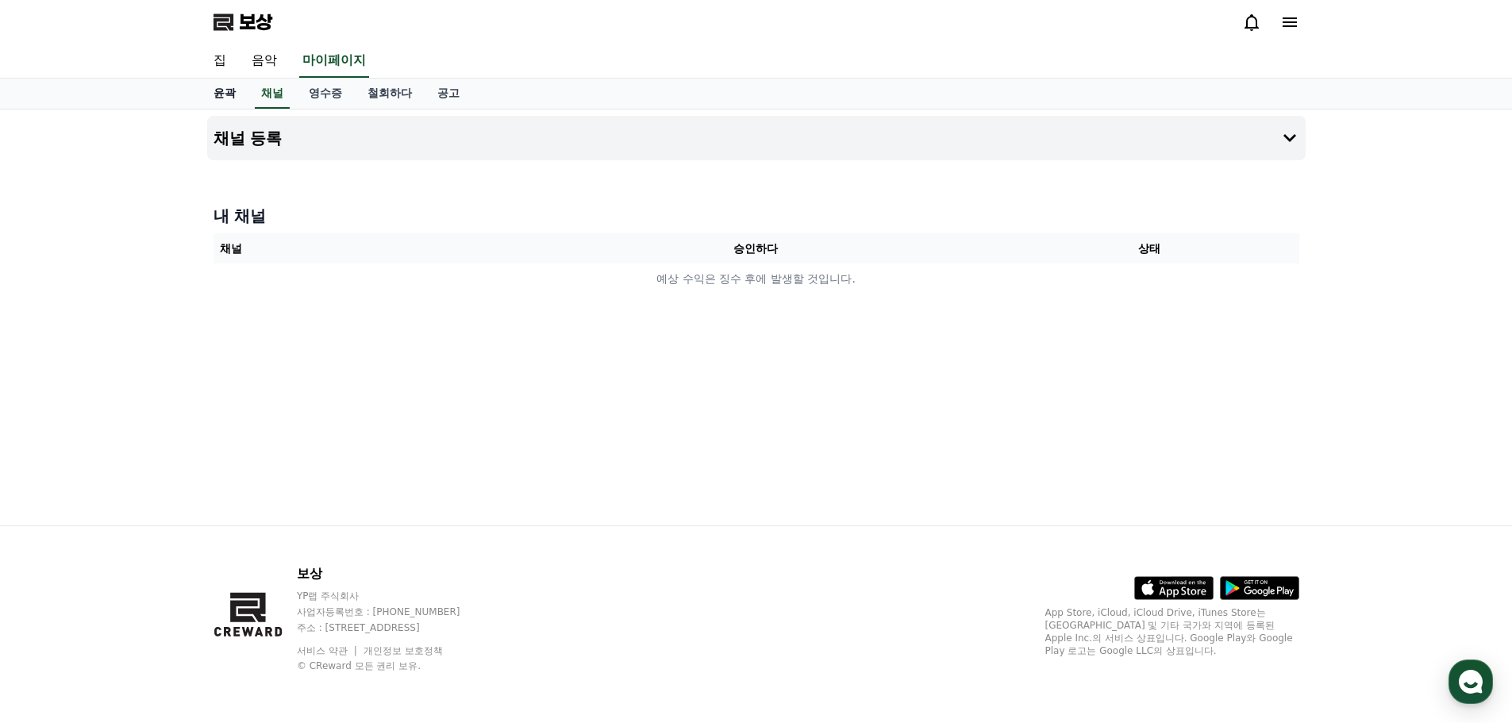
click at [231, 89] on font "윤곽" at bounding box center [225, 93] width 22 height 13
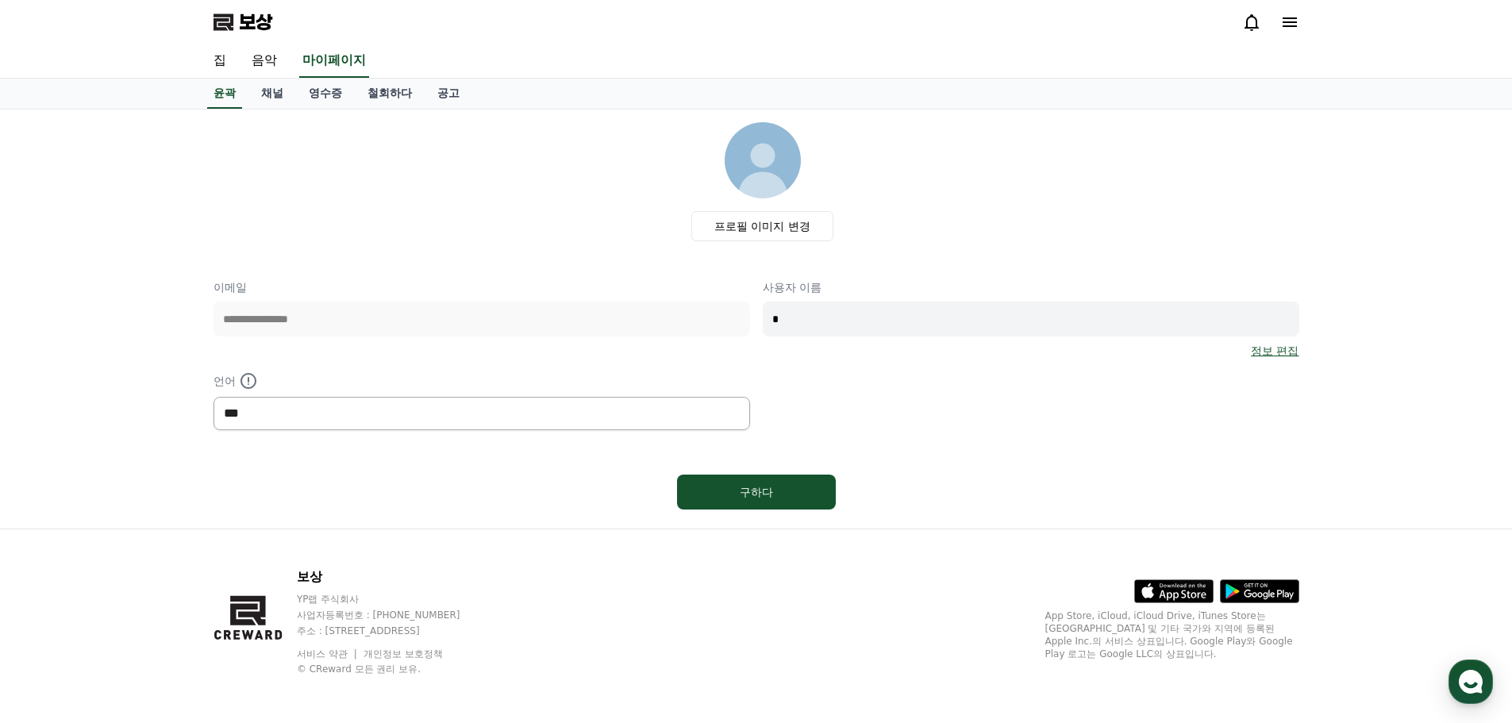
drag, startPoint x: 317, startPoint y: 404, endPoint x: 329, endPoint y: 403, distance: 11.9
click at [317, 404] on select "*** ** ***" at bounding box center [482, 413] width 537 height 33
select select "**********"
click at [214, 397] on select "*** ** ***" at bounding box center [482, 413] width 537 height 33
click at [737, 502] on button "구하다" at bounding box center [756, 492] width 159 height 35
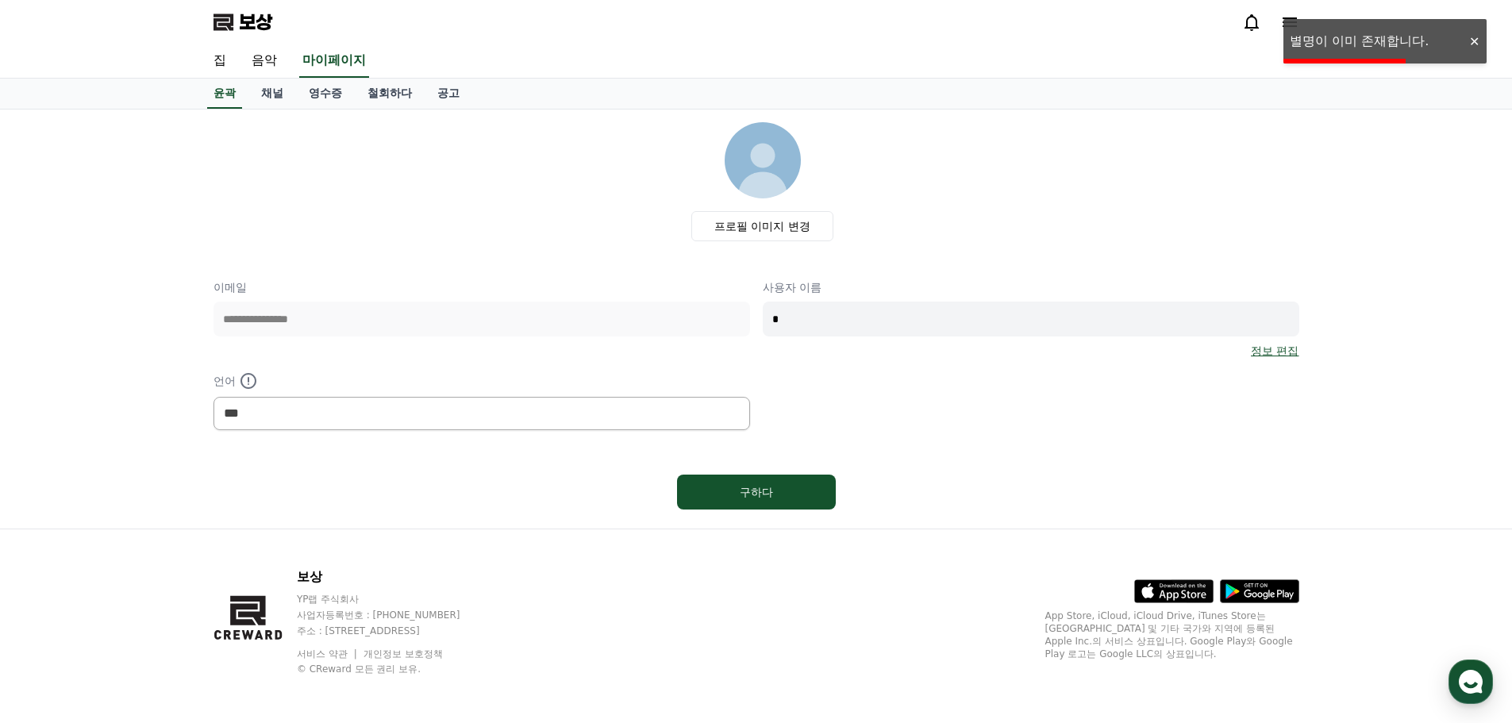
click at [851, 327] on input "*" at bounding box center [1031, 319] width 537 height 35
click at [710, 322] on div "**********" at bounding box center [757, 354] width 1086 height 151
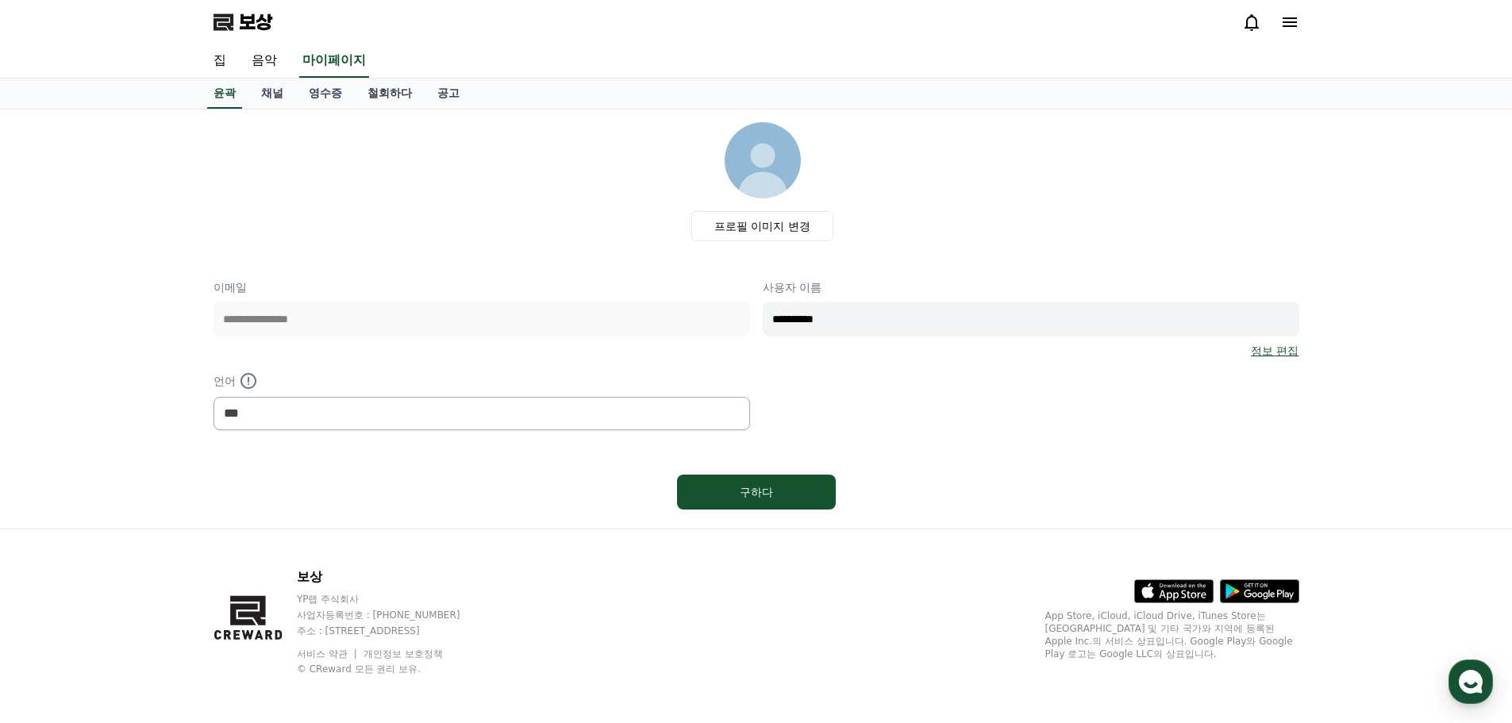
click at [771, 319] on input "**********" at bounding box center [1031, 319] width 537 height 35
type input "**********"
click at [807, 490] on button "구하다" at bounding box center [756, 492] width 159 height 35
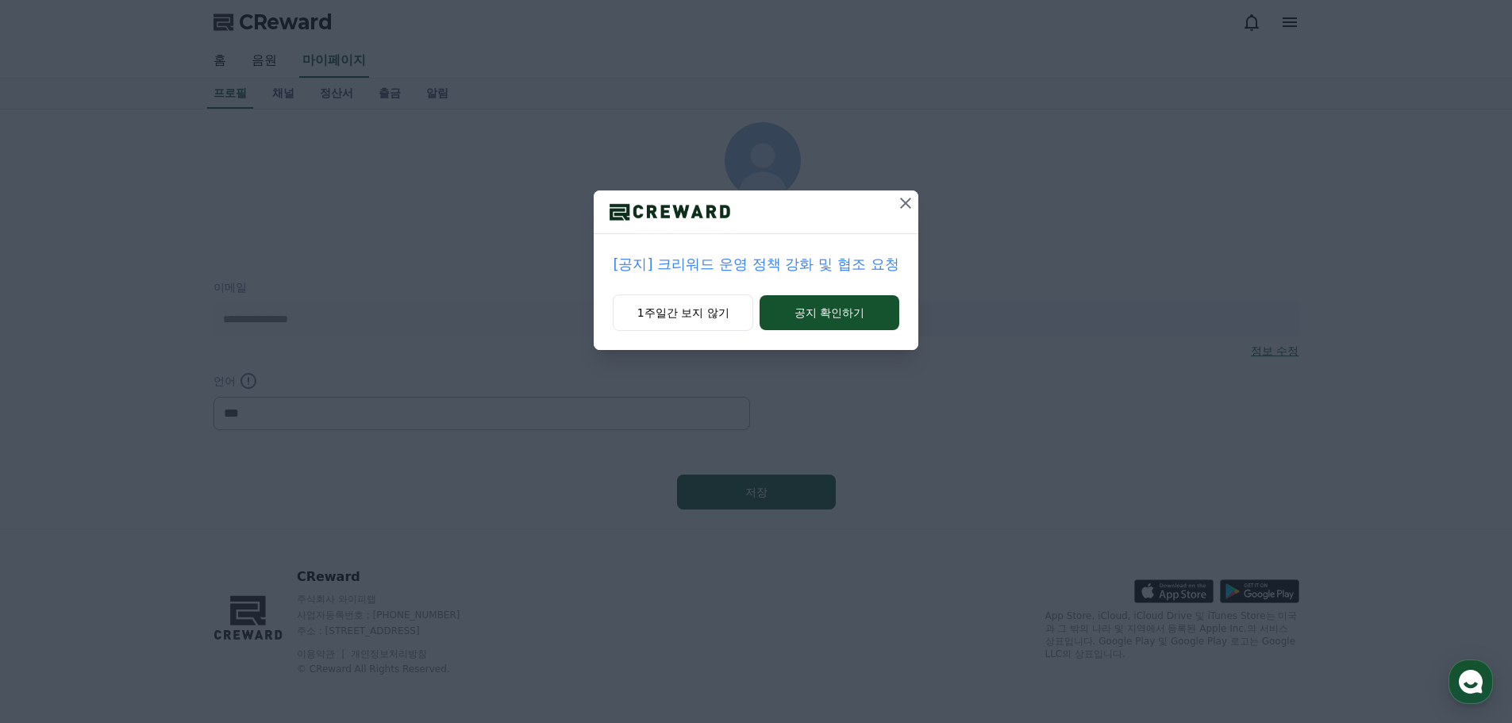
select select "**********"
click at [844, 321] on button "공지 확인하기" at bounding box center [829, 312] width 139 height 35
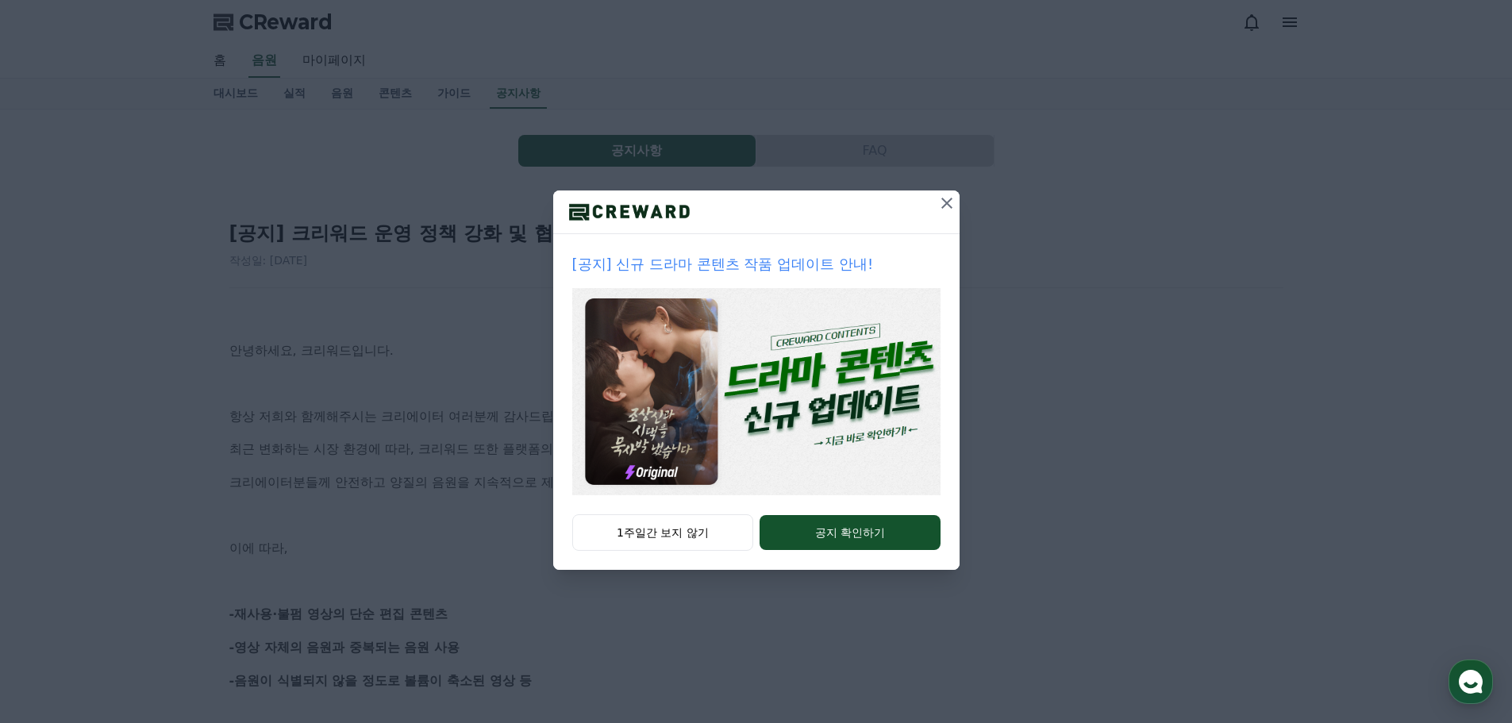
click at [874, 555] on div "1주일간 보지 않기 공지 확인하기" at bounding box center [756, 542] width 406 height 56
click at [883, 529] on button "공지 확인하기" at bounding box center [850, 532] width 180 height 35
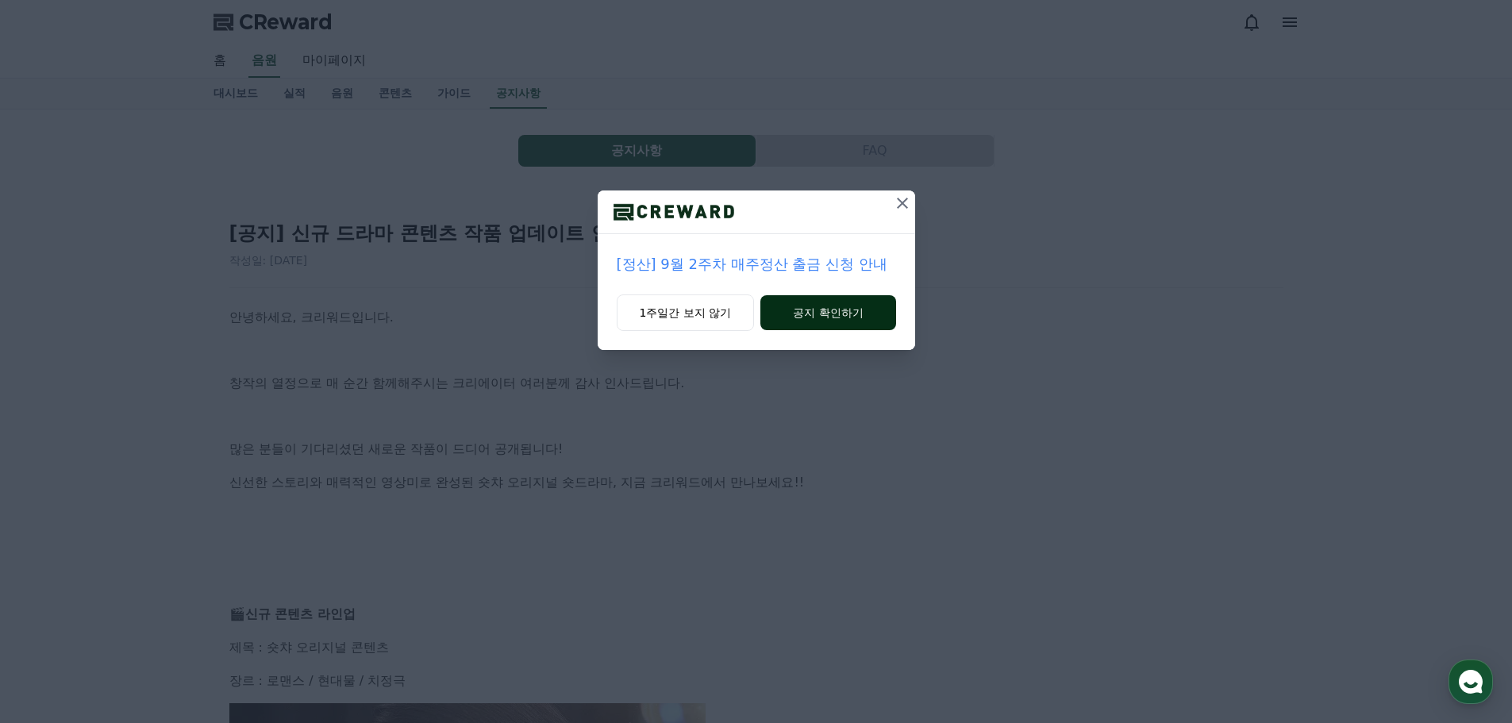
click at [874, 303] on button "공지 확인하기" at bounding box center [827, 312] width 135 height 35
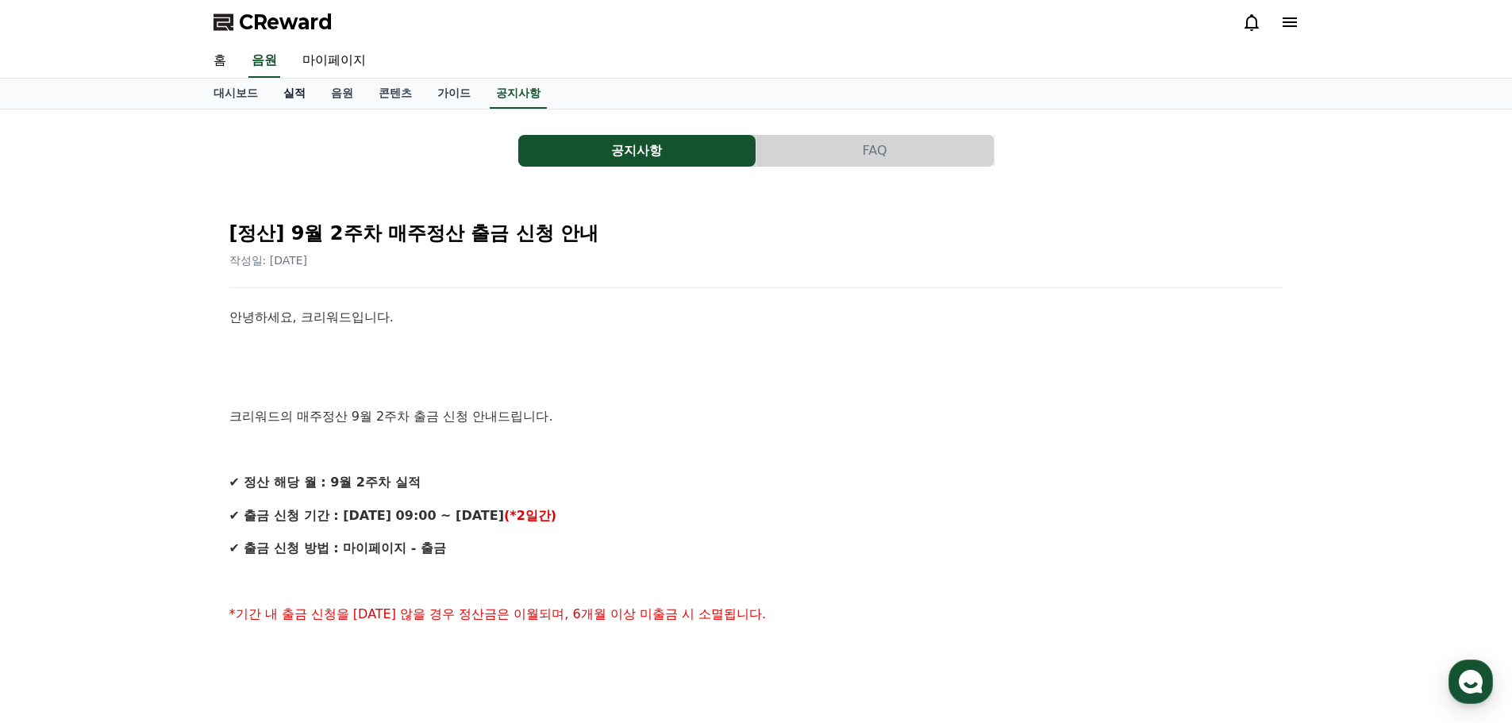
click at [291, 96] on link "실적" at bounding box center [295, 94] width 48 height 30
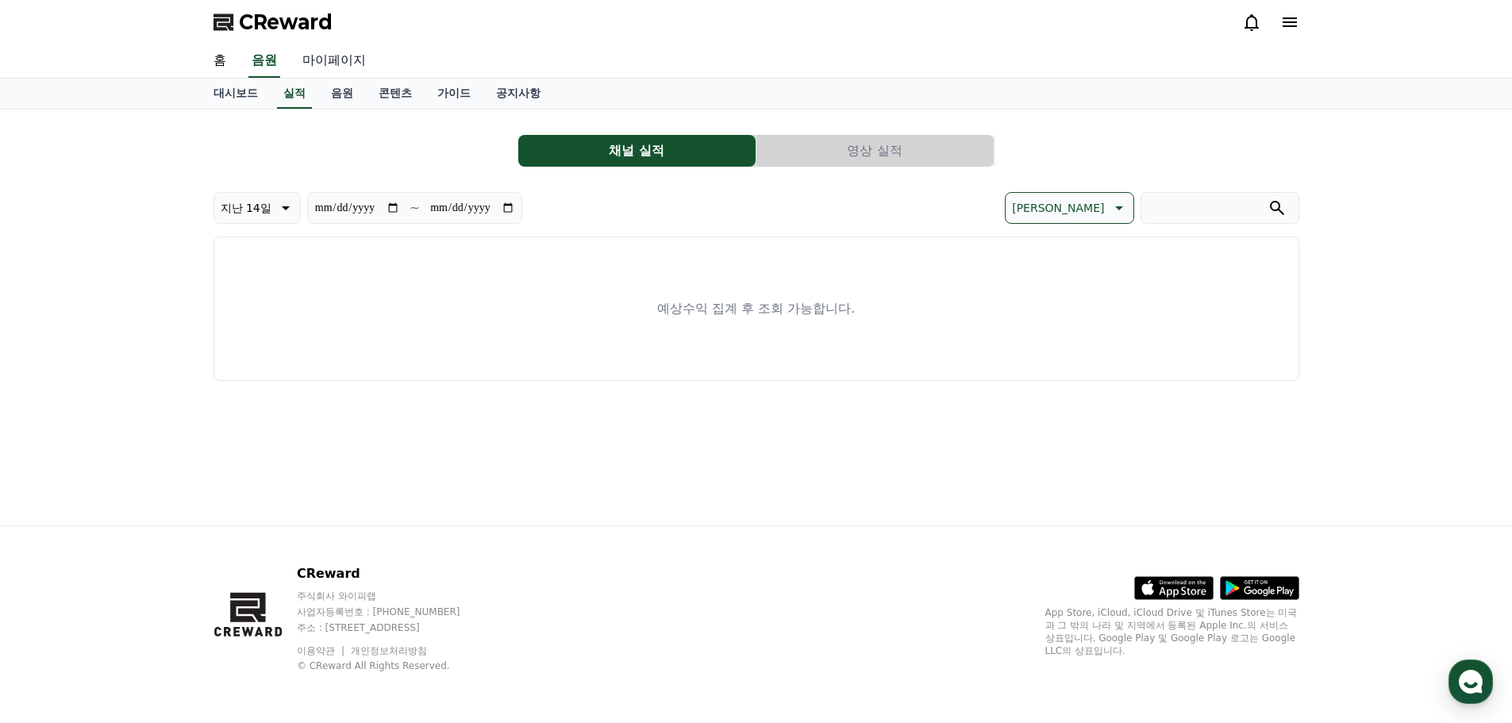
click at [330, 49] on link "마이페이지" at bounding box center [334, 60] width 89 height 33
select select "**********"
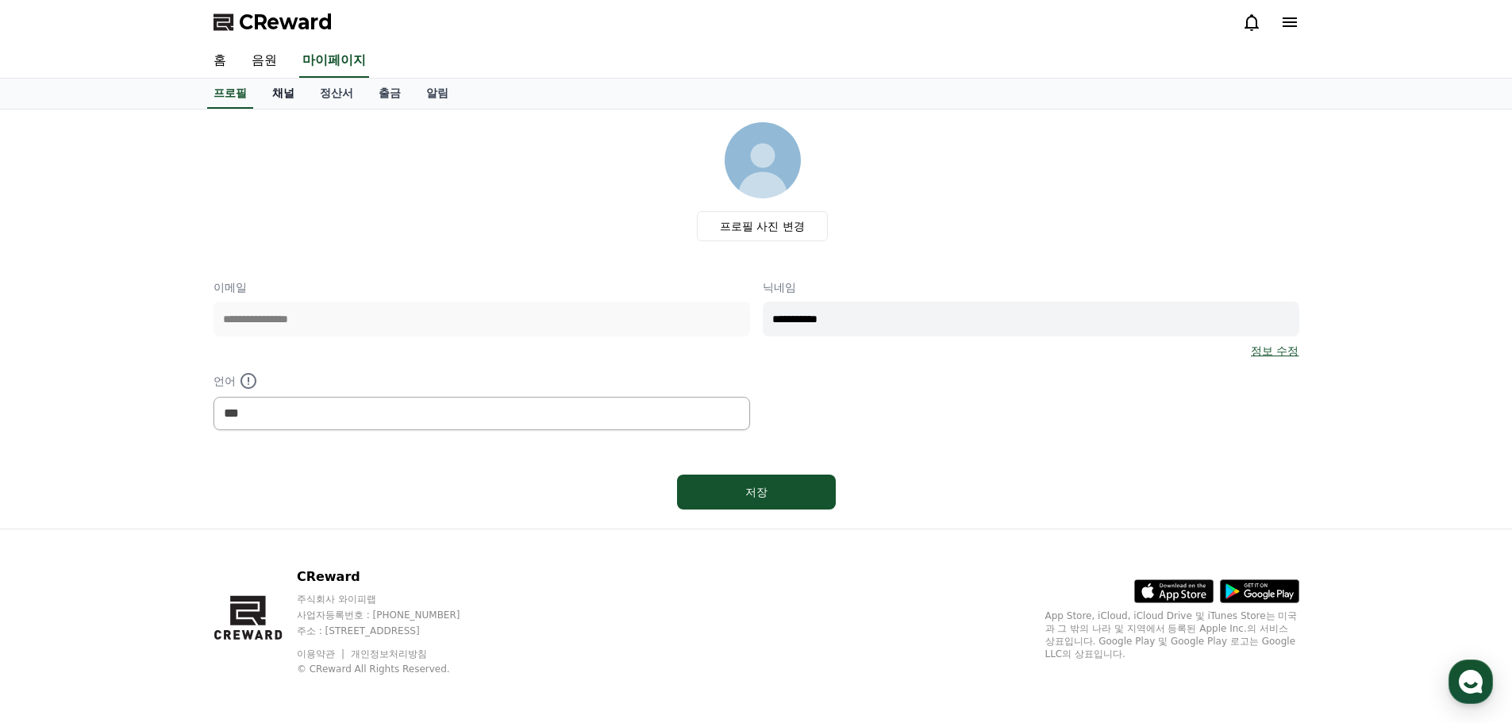
click at [294, 98] on link "채널" at bounding box center [284, 94] width 48 height 30
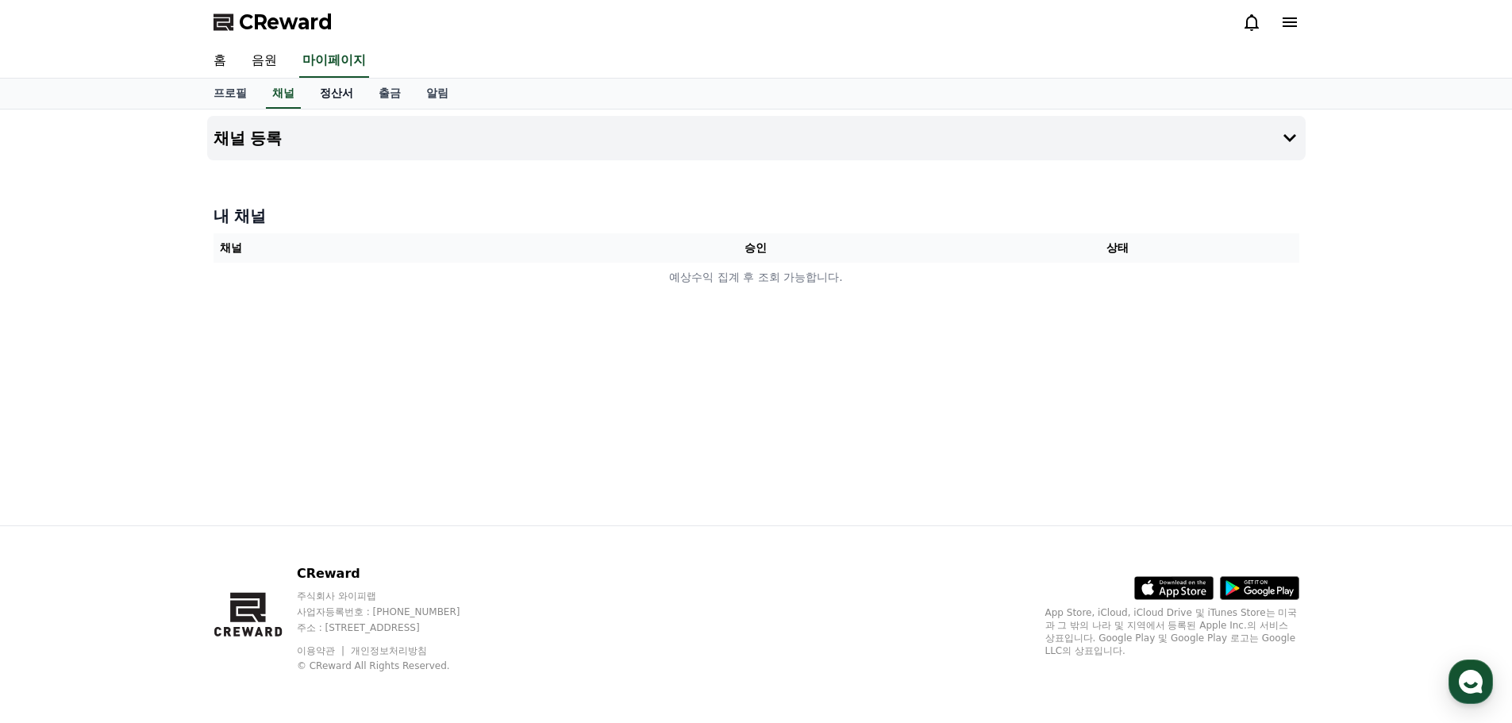
click at [329, 96] on link "정산서" at bounding box center [336, 94] width 59 height 30
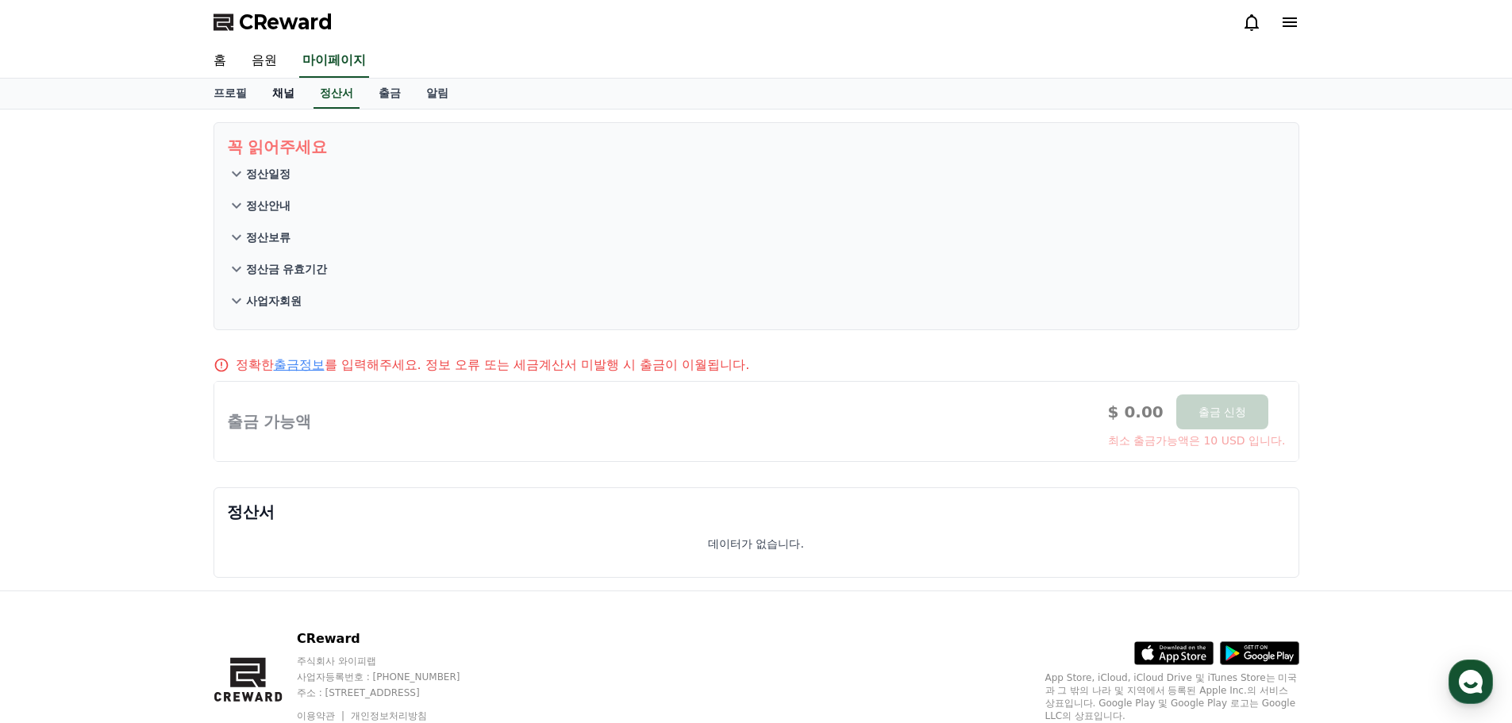
click at [290, 98] on link "채널" at bounding box center [284, 94] width 48 height 30
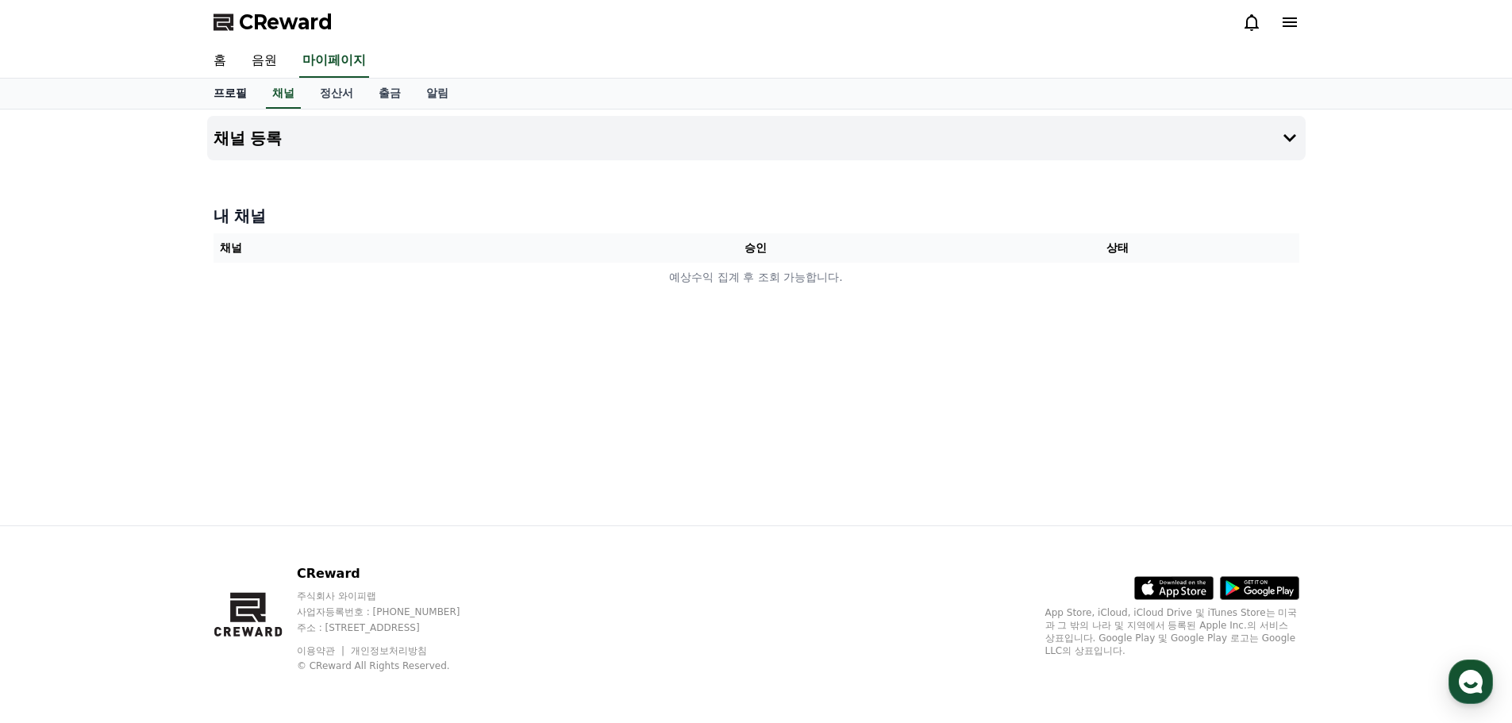
click at [256, 98] on link "프로필" at bounding box center [230, 94] width 59 height 30
select select "**********"
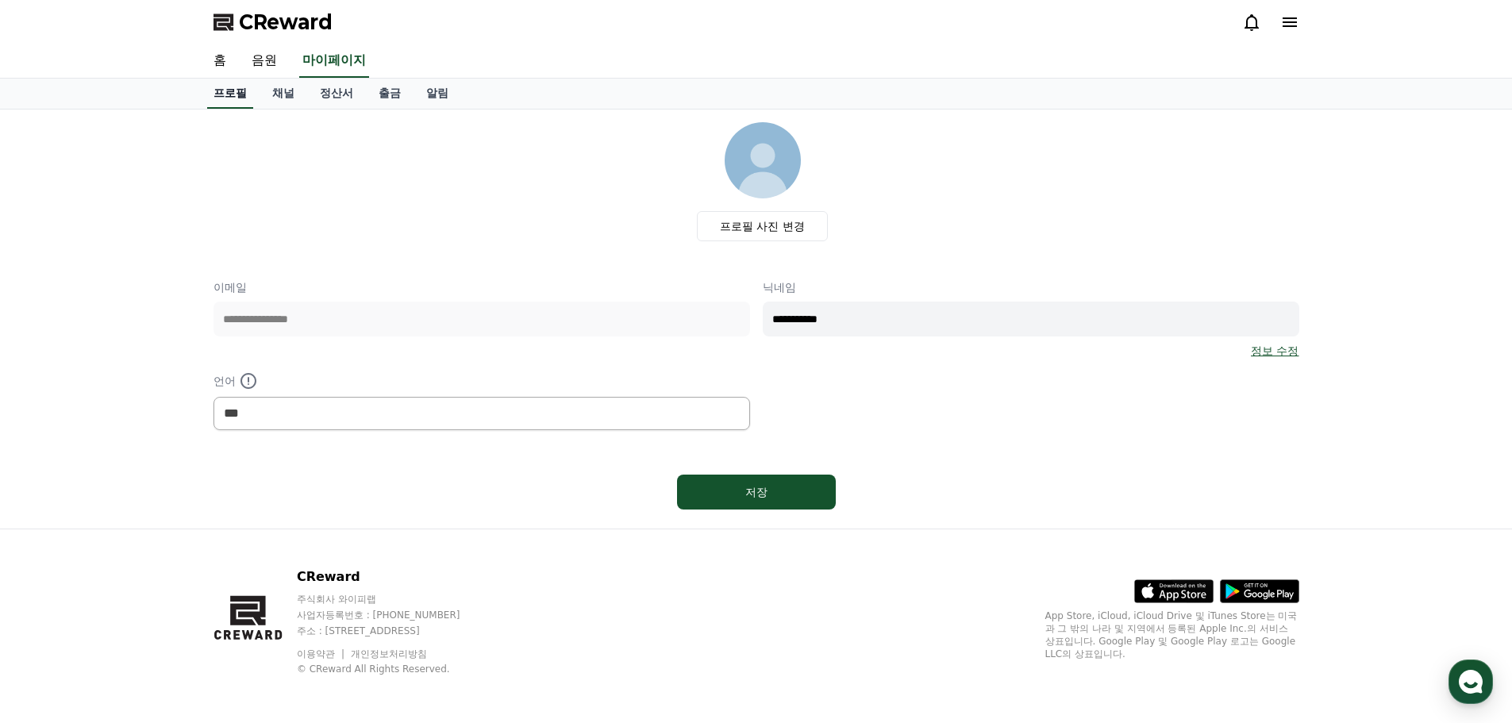
click at [222, 93] on link "프로필" at bounding box center [230, 94] width 46 height 30
click at [275, 52] on link "음원" at bounding box center [264, 60] width 51 height 33
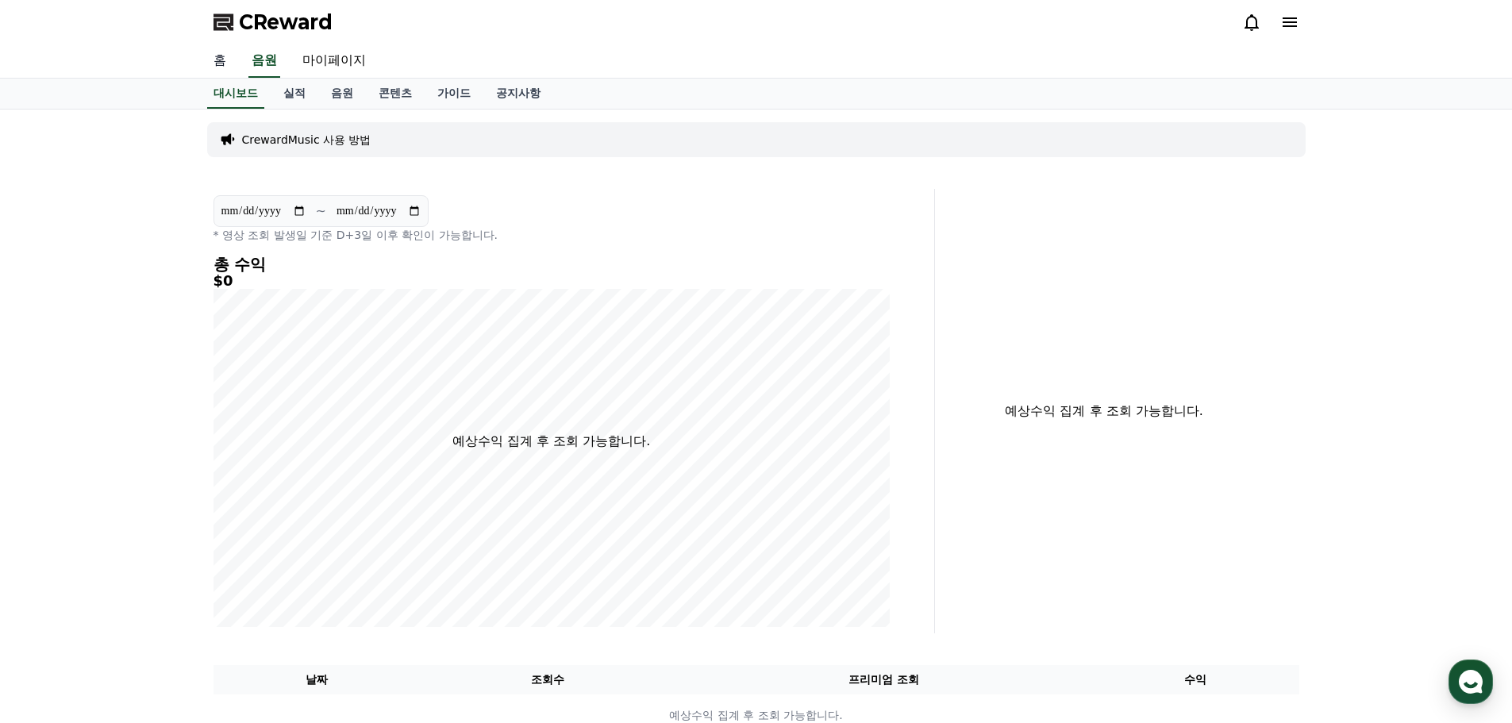
click at [210, 67] on link "홈" at bounding box center [220, 60] width 38 height 33
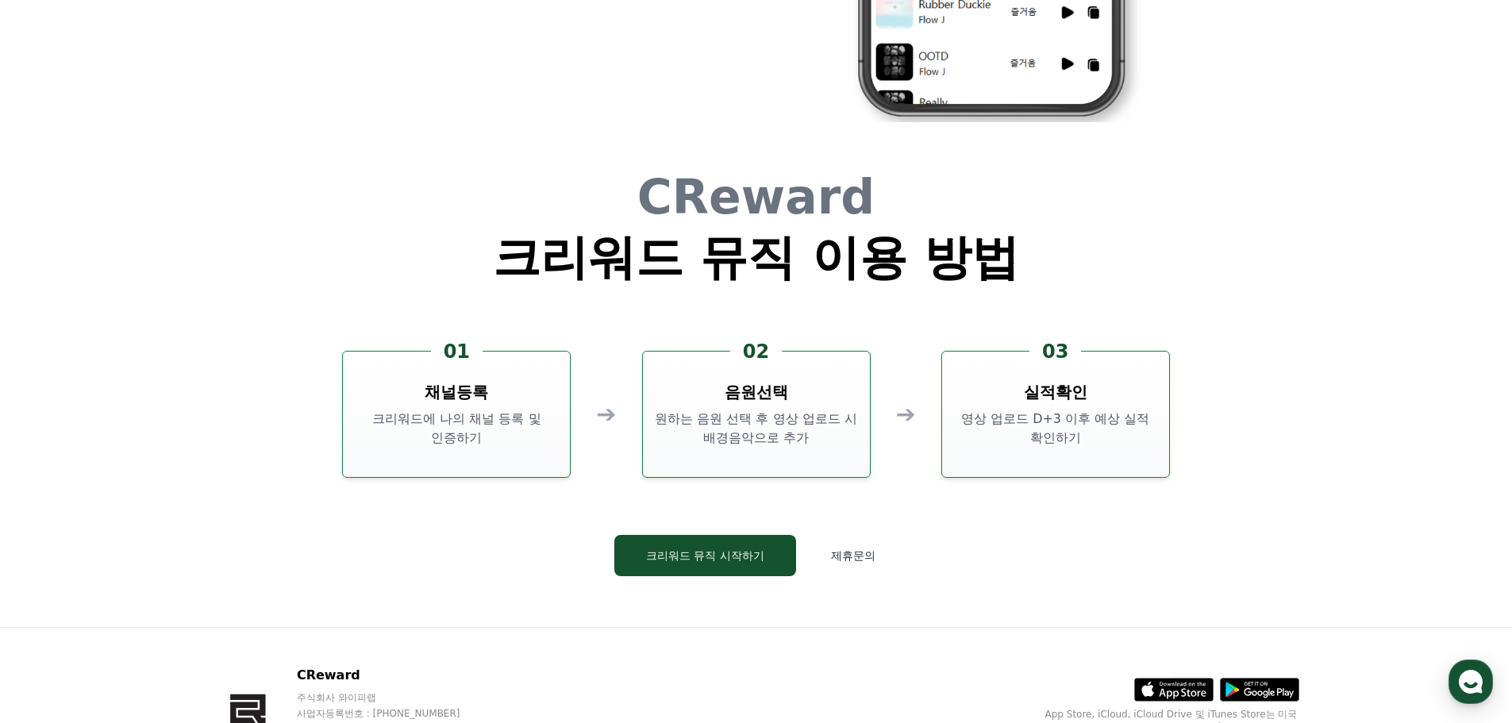
scroll to position [4300, 0]
